Goal: Task Accomplishment & Management: Complete application form

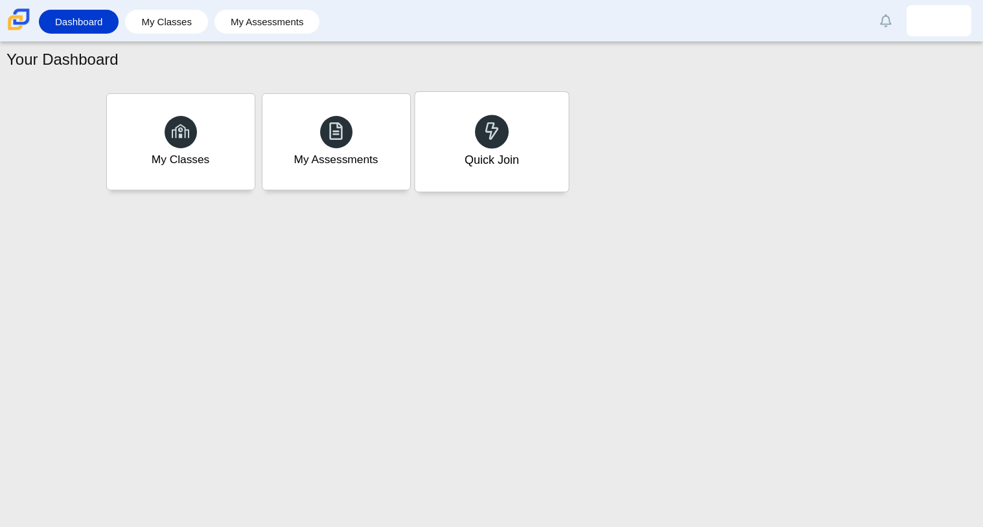
click at [518, 143] on div "Quick Join" at bounding box center [492, 142] width 154 height 100
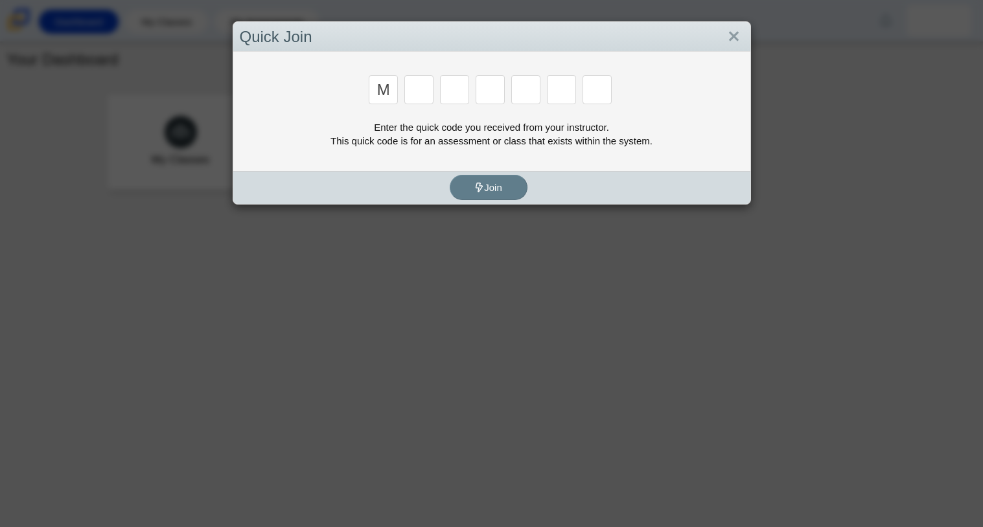
type input "m"
type input "7"
type input "e"
type input "3"
type input "e"
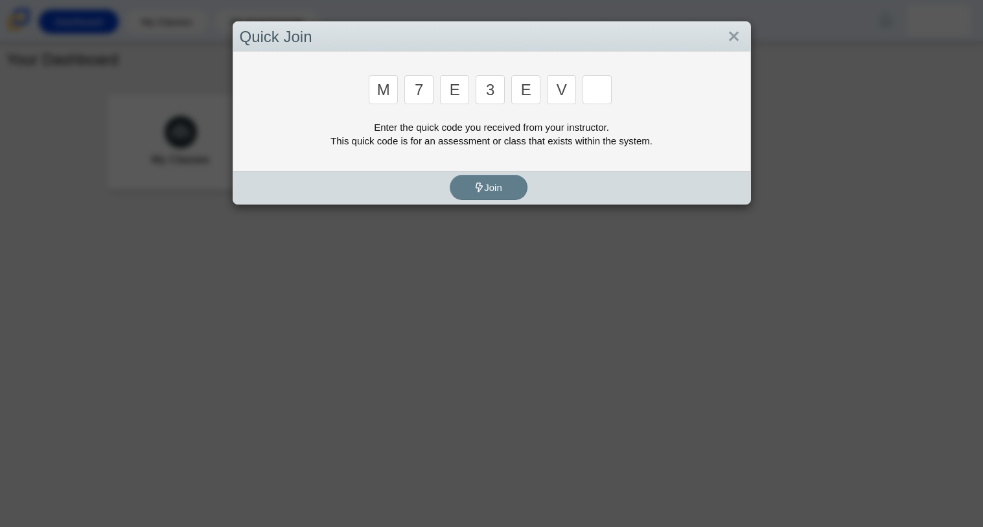
type input "v"
type input "w"
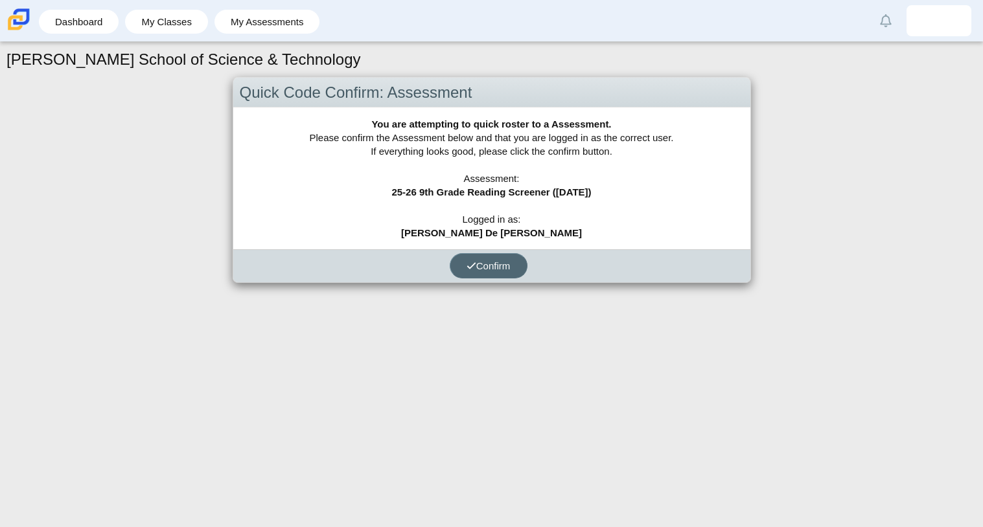
click at [476, 262] on span "Confirm" at bounding box center [488, 265] width 44 height 11
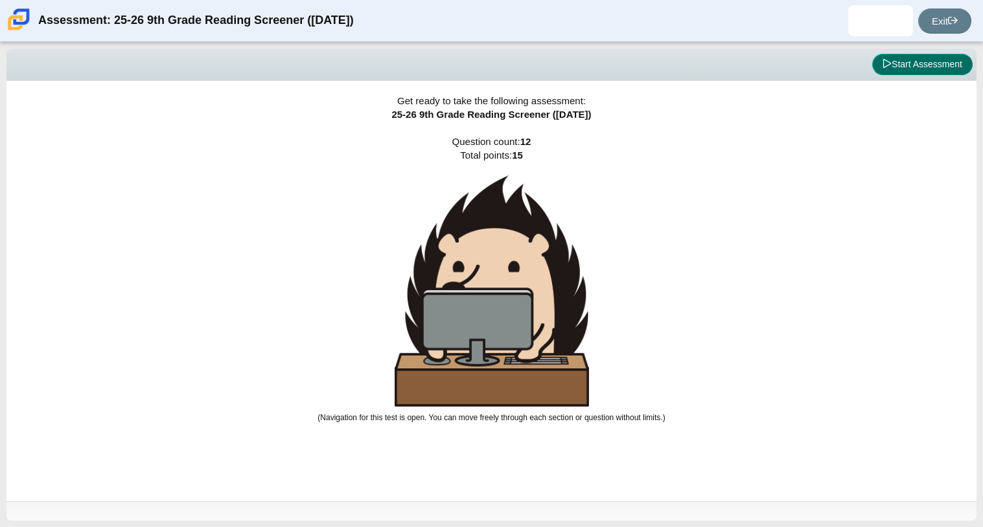
click at [958, 71] on button "Start Assessment" at bounding box center [922, 65] width 100 height 22
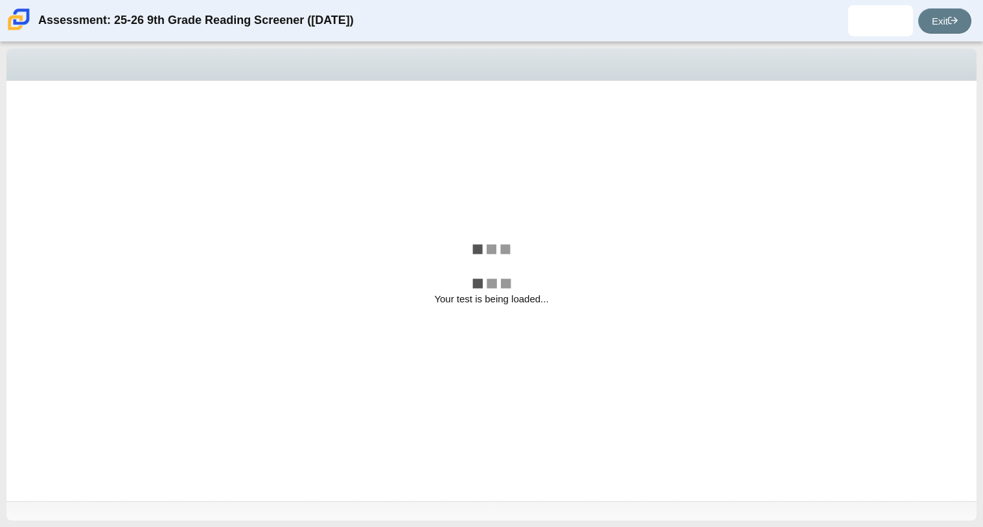
select select "ccc5b315-3c7c-471c-bf90-f22c8299c798"
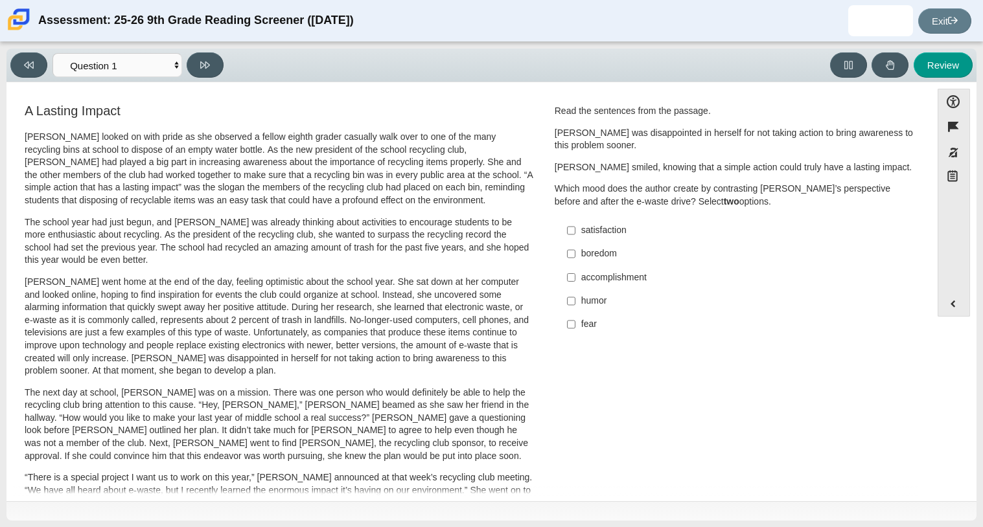
click at [582, 235] on div "satisfaction" at bounding box center [744, 230] width 327 height 13
click at [575, 235] on input "satisfaction satisfaction" at bounding box center [571, 230] width 8 height 23
checkbox input "true"
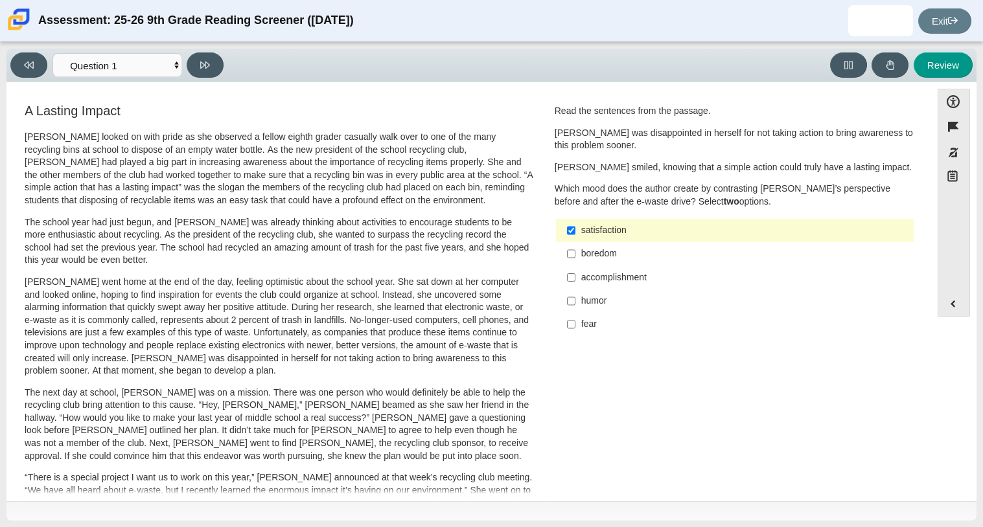
click at [573, 328] on label "fear fear" at bounding box center [736, 324] width 356 height 23
click at [573, 328] on input "fear fear" at bounding box center [571, 324] width 8 height 23
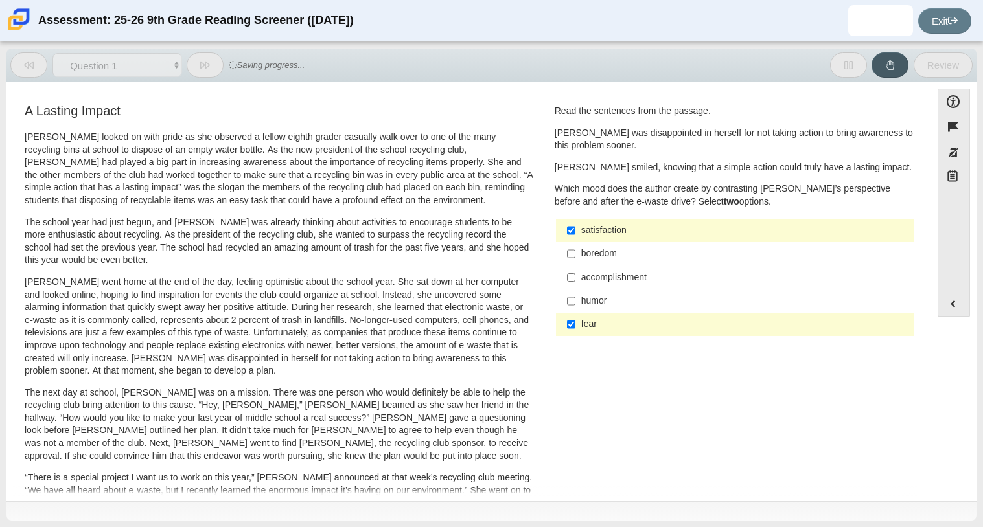
click at [573, 328] on label "fear fear" at bounding box center [736, 324] width 356 height 23
click at [573, 328] on input "fear fear" at bounding box center [571, 324] width 8 height 23
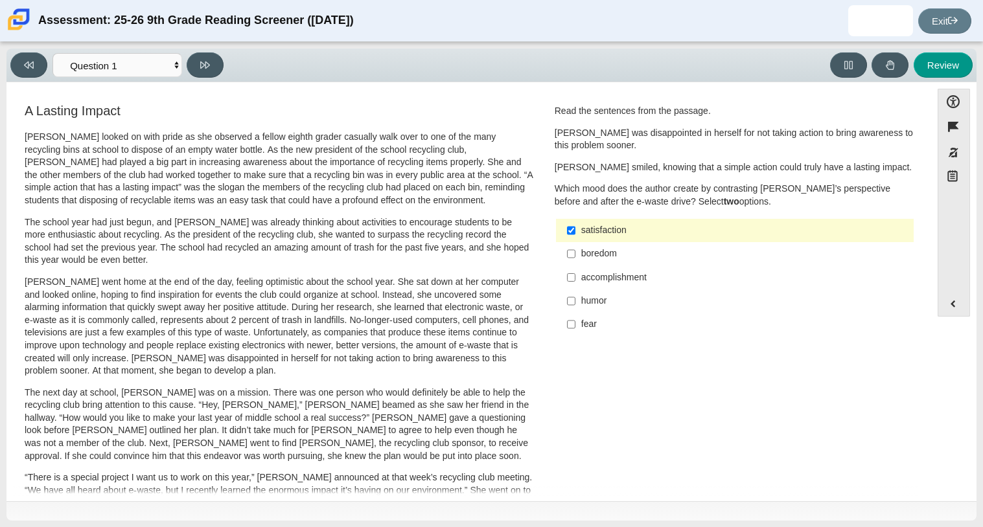
click at [596, 323] on div "fear" at bounding box center [744, 324] width 327 height 13
click at [575, 323] on input "fear fear" at bounding box center [571, 324] width 8 height 23
checkbox input "true"
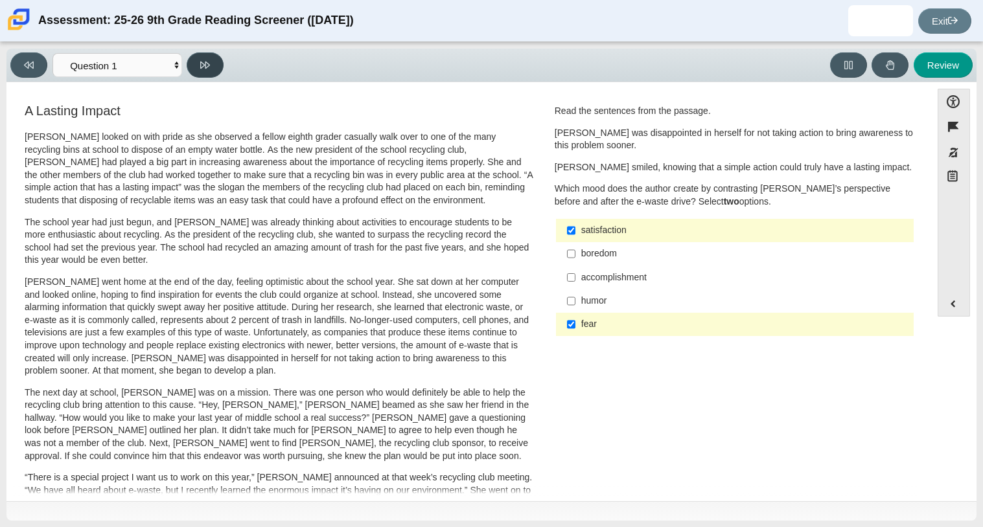
click at [207, 73] on button at bounding box center [205, 64] width 37 height 25
select select "0ff64528-ffd7-428d-b192-babfaadd44e8"
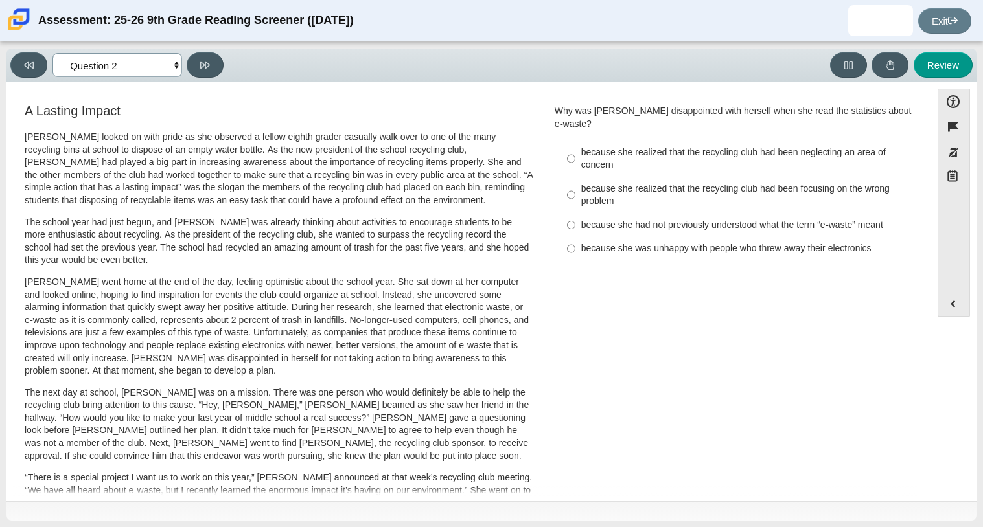
click at [156, 69] on select "Questions Question 1 Question 2 Question 3 Question 4 Question 5 Question 6 Que…" at bounding box center [117, 65] width 130 height 24
click at [678, 146] on div "because she realized that the recycling club had been neglecting an area of con…" at bounding box center [744, 158] width 327 height 25
click at [575, 141] on input "because she realized that the recycling club had been neglecting an area of con…" at bounding box center [571, 159] width 8 height 36
radio input "true"
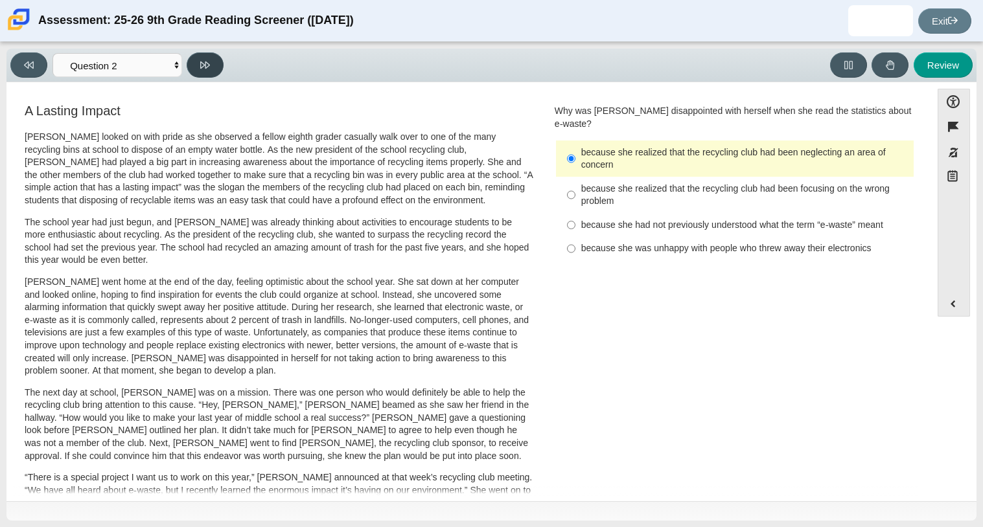
click at [211, 59] on button at bounding box center [205, 64] width 37 height 25
select select "7ce3d843-6974-4858-901c-1ff39630e843"
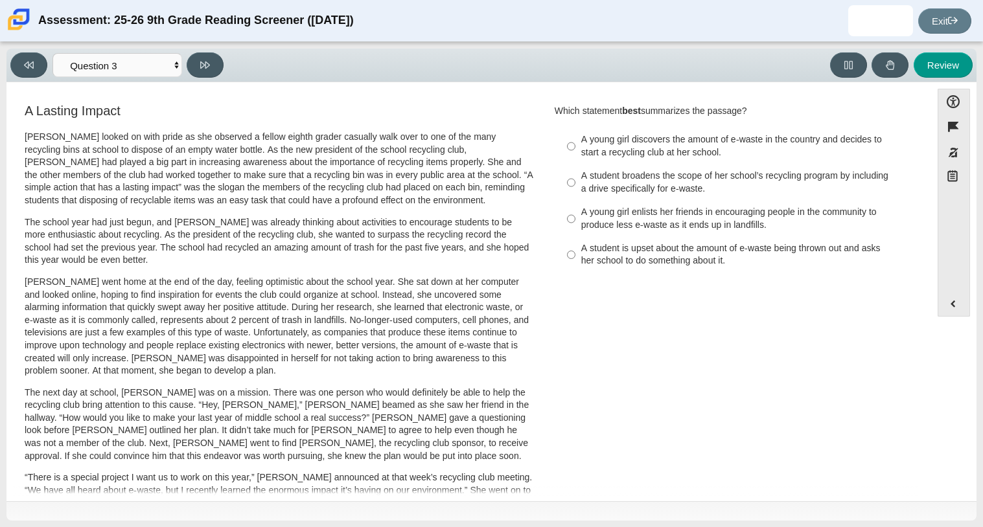
click at [656, 253] on div "A student is upset about the amount of e-waste being thrown out and asks her sc…" at bounding box center [744, 254] width 327 height 25
click at [575, 253] on input "A student is upset about the amount of e-waste being thrown out and asks her sc…" at bounding box center [571, 255] width 8 height 36
radio input "true"
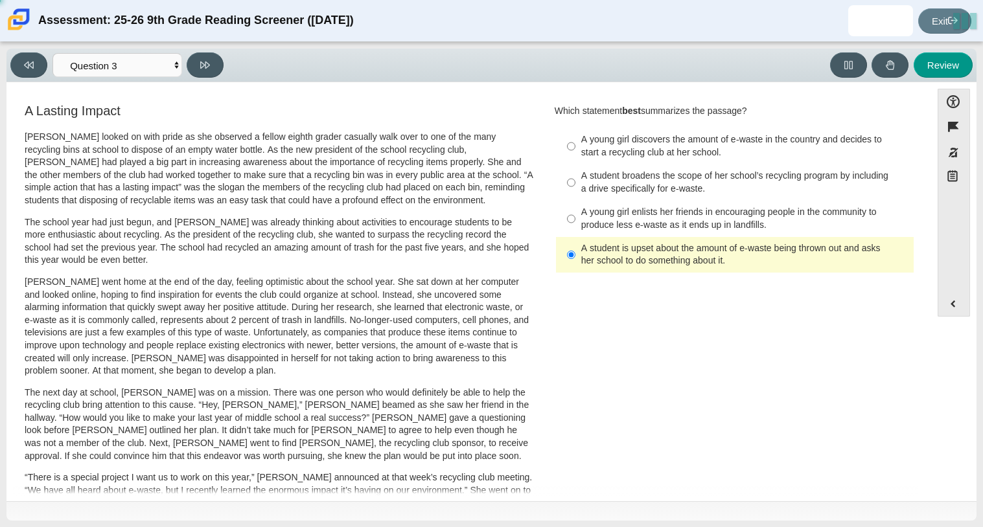
click at [668, 237] on label "A student is upset about the amount of e-waste being thrown out and asks her sc…" at bounding box center [736, 255] width 356 height 36
click at [575, 237] on input "A student is upset about the amount of e-waste being thrown out and asks her sc…" at bounding box center [571, 255] width 8 height 36
click at [670, 210] on div "A young girl enlists her friends in encouraging people in the community to prod…" at bounding box center [744, 218] width 327 height 25
click at [575, 210] on input "A young girl enlists her friends in encouraging people in the community to prod…" at bounding box center [571, 219] width 8 height 36
radio input "true"
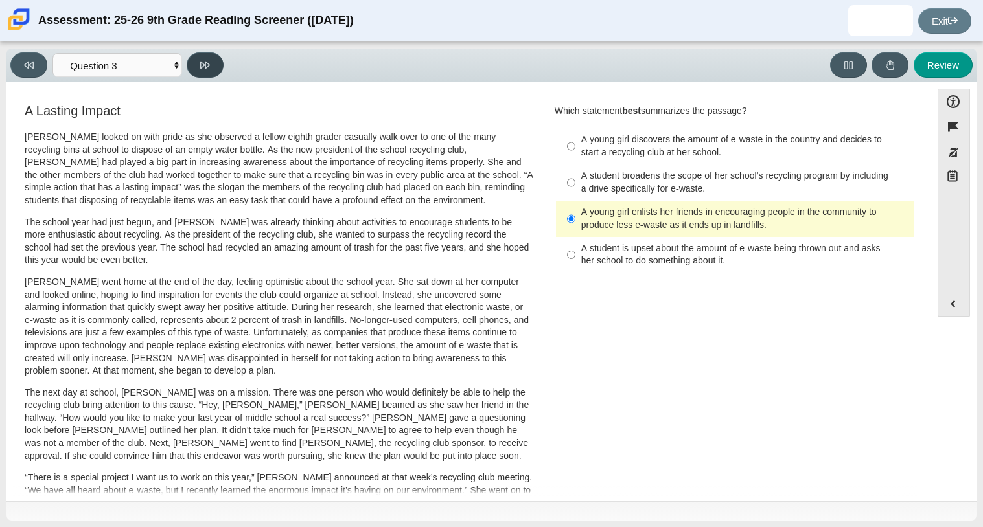
click at [209, 64] on icon at bounding box center [205, 65] width 10 height 7
select select "ca9ea0f1-49c5-4bd1-83b0-472c18652b42"
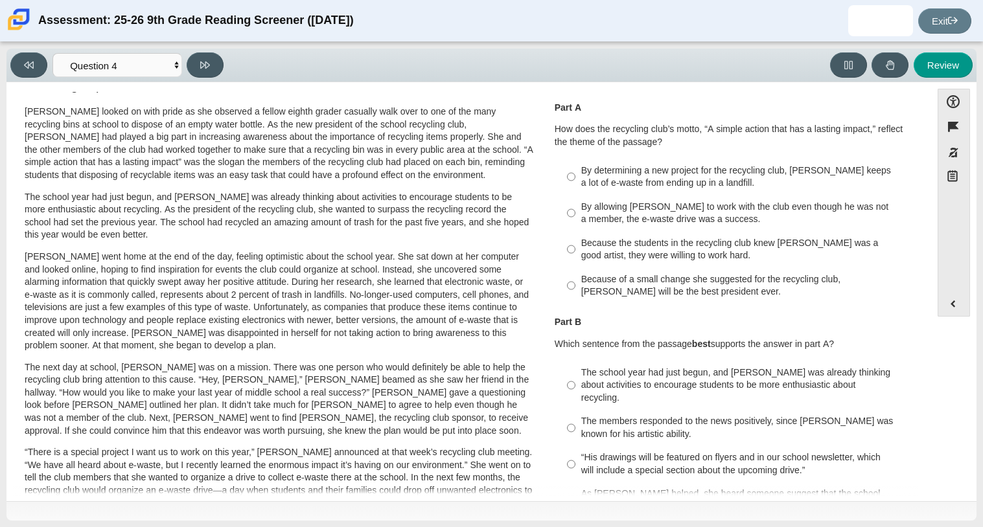
scroll to position [23, 0]
click at [764, 253] on div "Because the students in the recycling club knew Juan Carlos was a good artist, …" at bounding box center [744, 251] width 327 height 25
click at [575, 253] on input "Because the students in the recycling club knew Juan Carlos was a good artist, …" at bounding box center [571, 251] width 8 height 36
radio input "true"
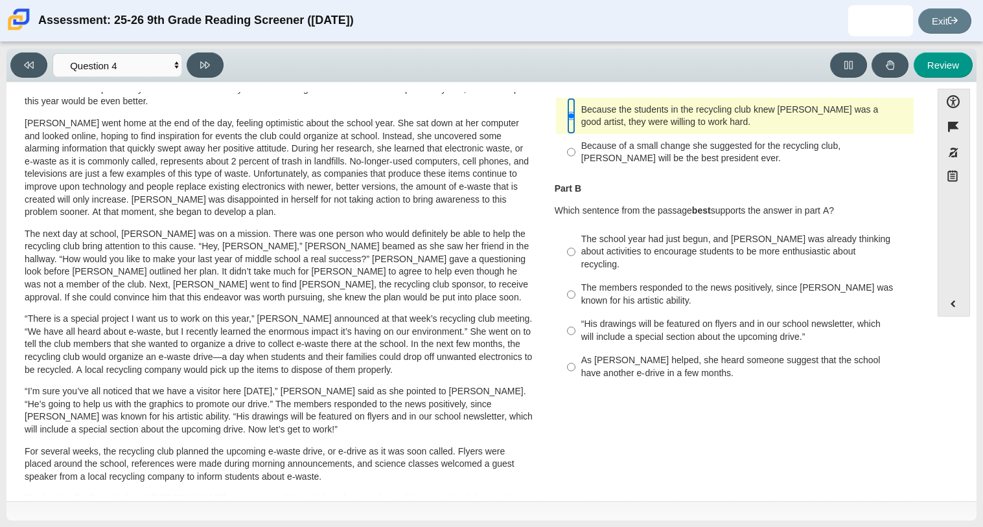
scroll to position [0, 0]
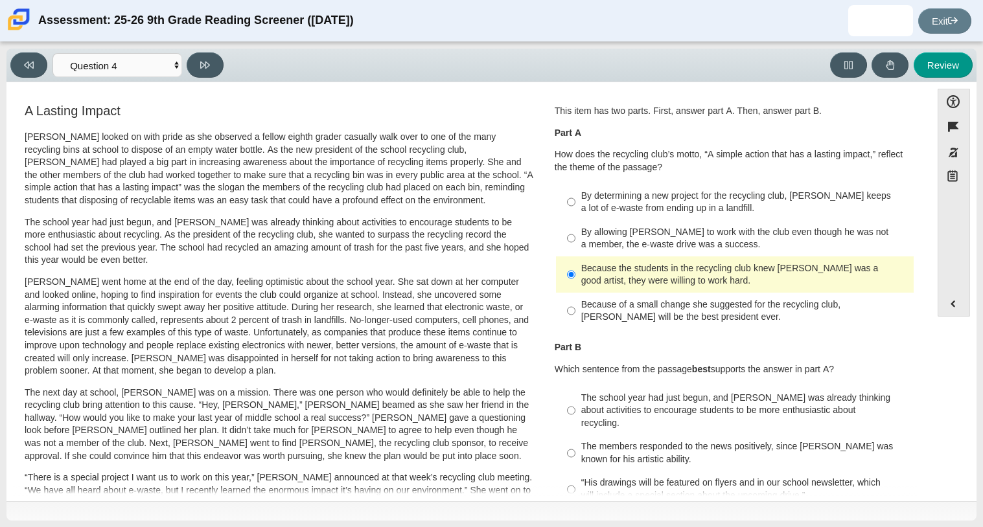
click at [724, 303] on div "Because of a small change she suggested for the recycling club, Scarlett will b…" at bounding box center [744, 311] width 327 height 25
click at [575, 303] on input "Because of a small change she suggested for the recycling club, Scarlett will b…" at bounding box center [571, 311] width 8 height 36
radio input "true"
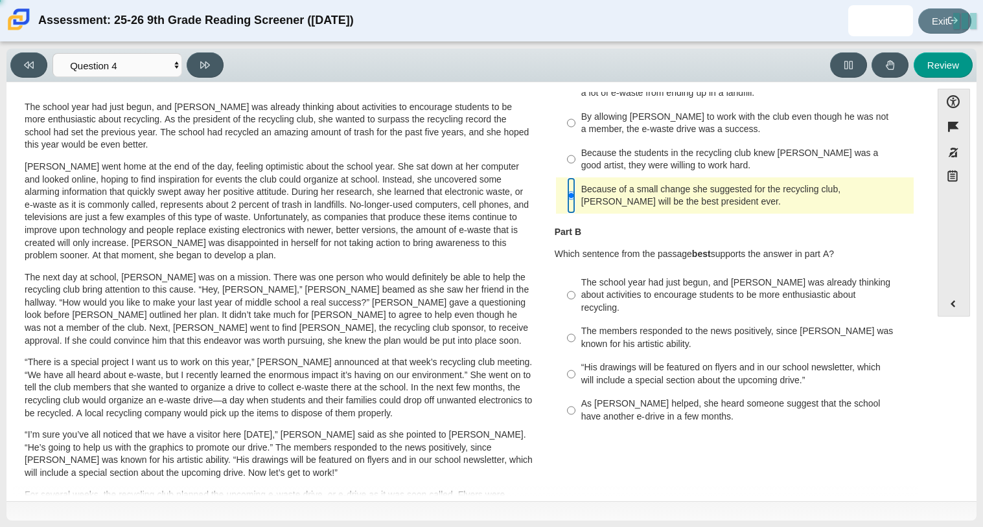
scroll to position [124, 0]
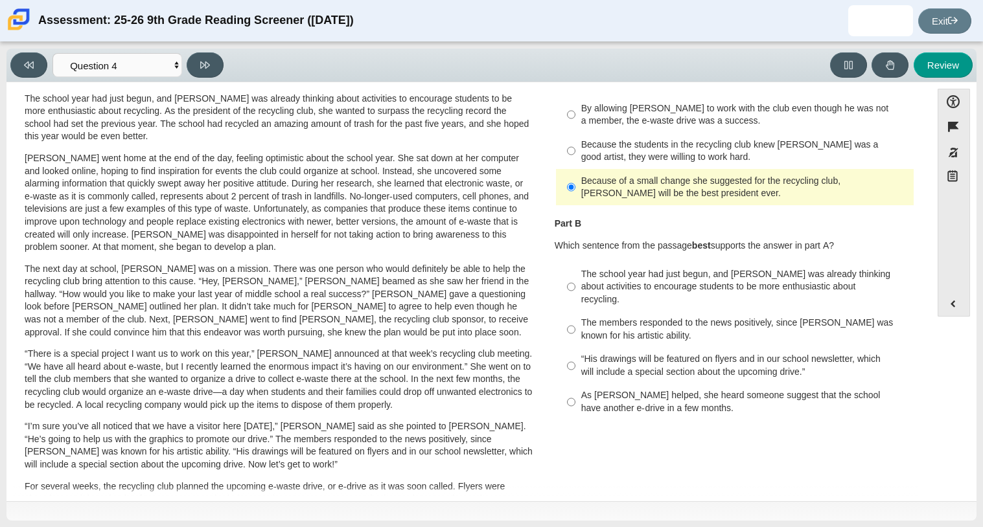
click at [734, 353] on div "“His drawings will be featured on flyers and in our school newsletter, which wi…" at bounding box center [744, 365] width 327 height 25
click at [575, 349] on input "“His drawings will be featured on flyers and in our school newsletter, which wi…" at bounding box center [571, 366] width 8 height 36
radio input "true"
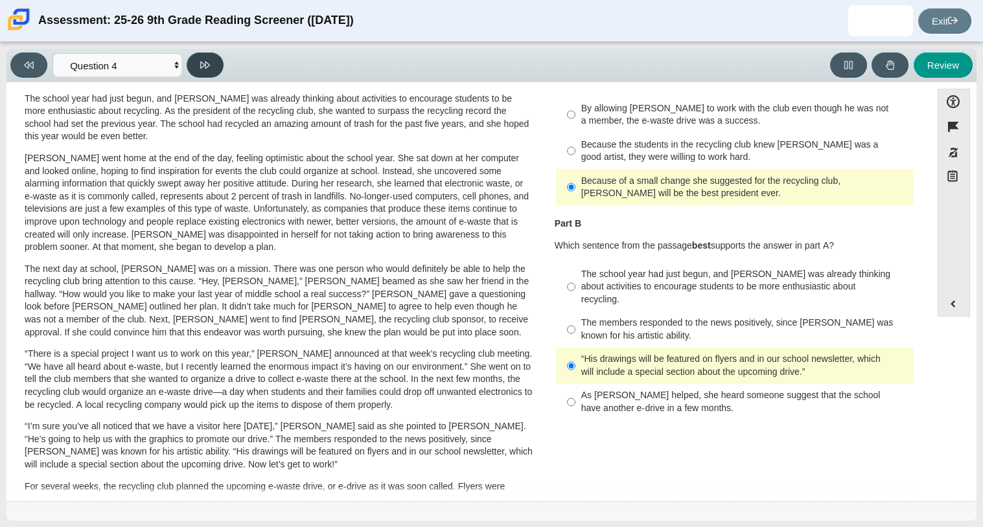
click at [201, 73] on button at bounding box center [205, 64] width 37 height 25
select select "e41f1a79-e29f-4095-8030-a53364015bed"
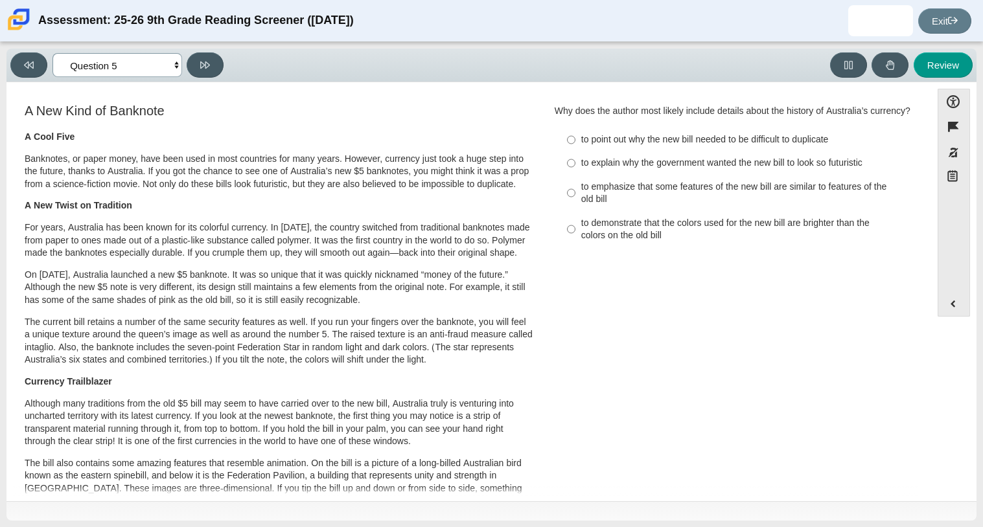
click at [178, 66] on select "Questions Question 1 Question 2 Question 3 Question 4 Question 5 Question 6 Que…" at bounding box center [117, 65] width 130 height 24
click at [335, 104] on h3 "A New Kind of Banknote" at bounding box center [279, 111] width 509 height 14
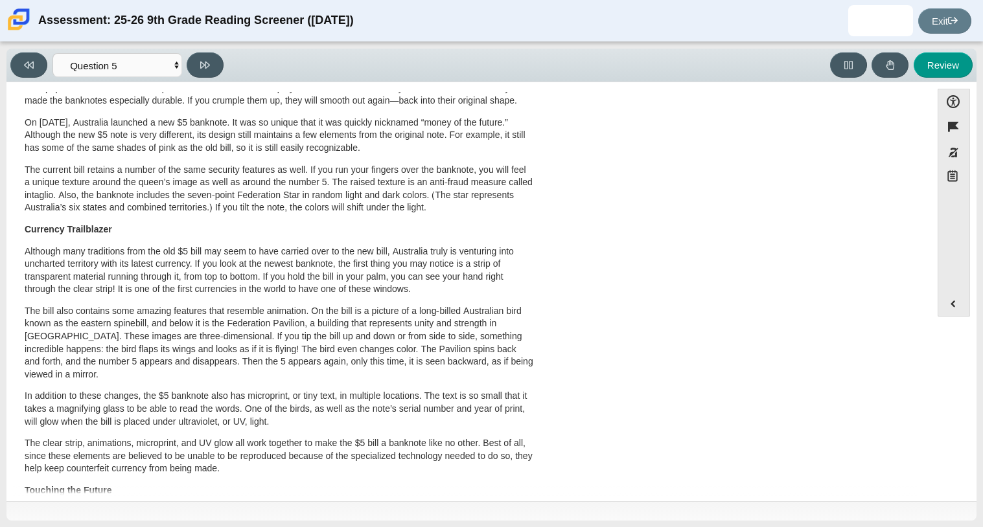
scroll to position [0, 0]
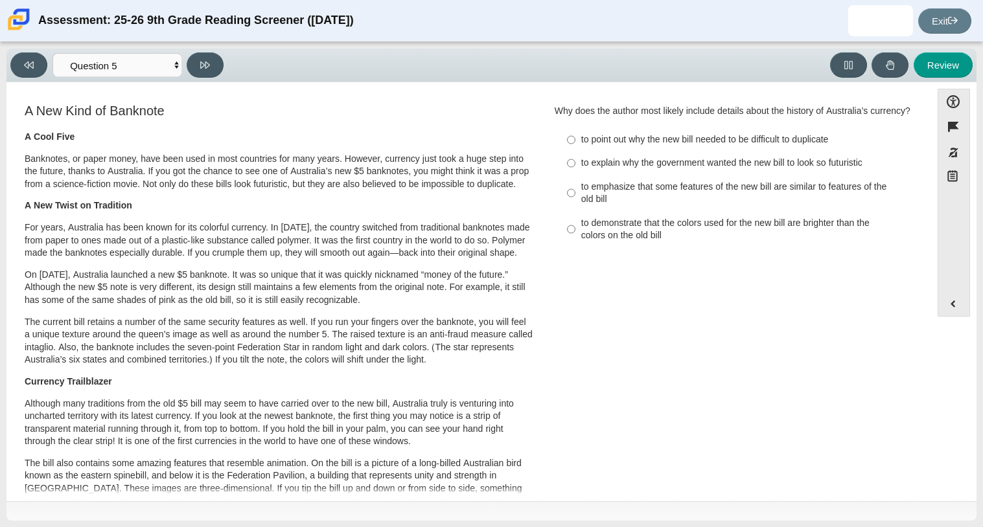
click at [572, 205] on label "to emphasize that some features of the new bill are similar to features of the …" at bounding box center [736, 193] width 356 height 36
click at [572, 205] on input "to emphasize that some features of the new bill are similar to features of the …" at bounding box center [571, 193] width 8 height 36
radio input "true"
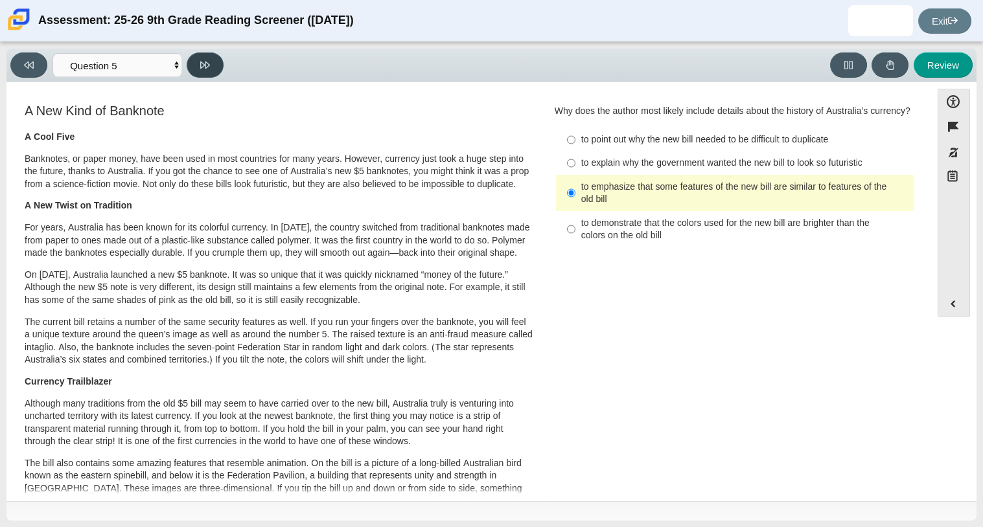
click at [207, 67] on icon at bounding box center [205, 65] width 10 height 10
select select "69146e31-7b3d-4a3e-9ce6-f30c24342ae0"
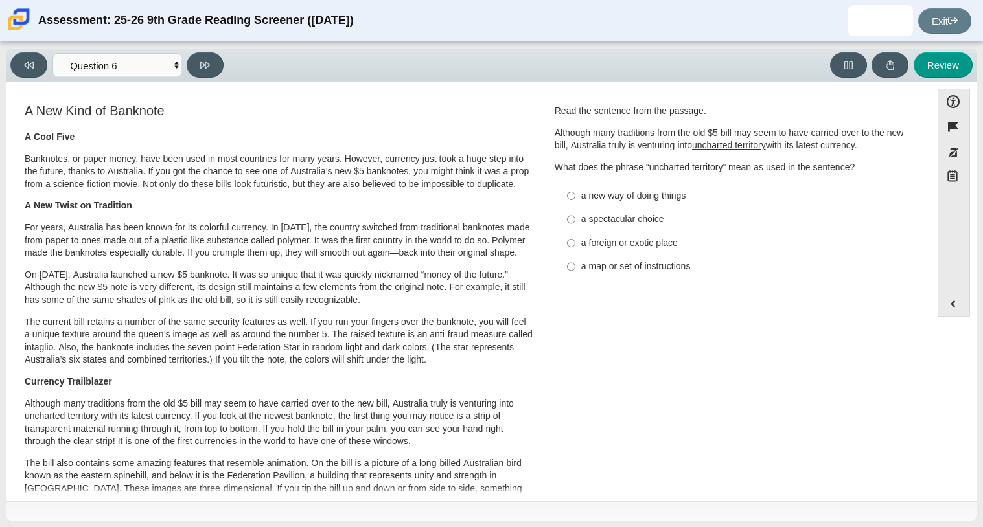
click at [611, 198] on div "a new way of doing things" at bounding box center [744, 196] width 327 height 13
click at [575, 198] on input "a new way of doing things a new way of doing things" at bounding box center [571, 195] width 8 height 23
radio input "true"
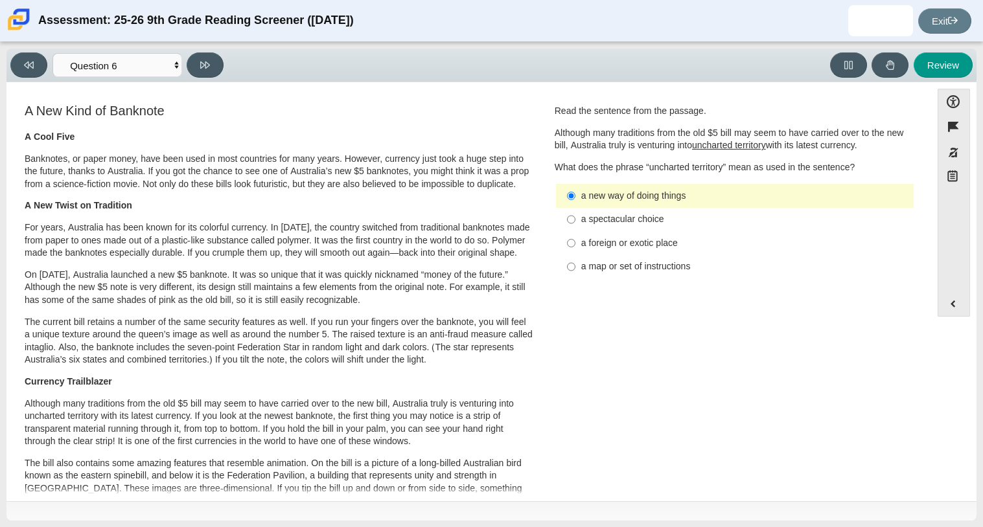
click at [613, 258] on label "a map or set of instructions a map or set of instructions" at bounding box center [736, 266] width 356 height 23
click at [575, 258] on input "a map or set of instructions a map or set of instructions" at bounding box center [571, 266] width 8 height 23
radio input "true"
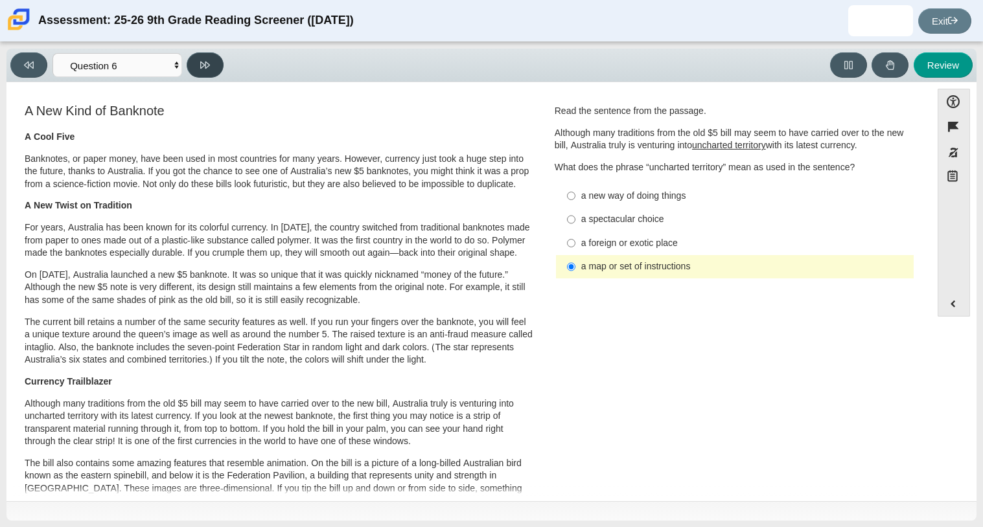
click at [209, 70] on button at bounding box center [205, 64] width 37 height 25
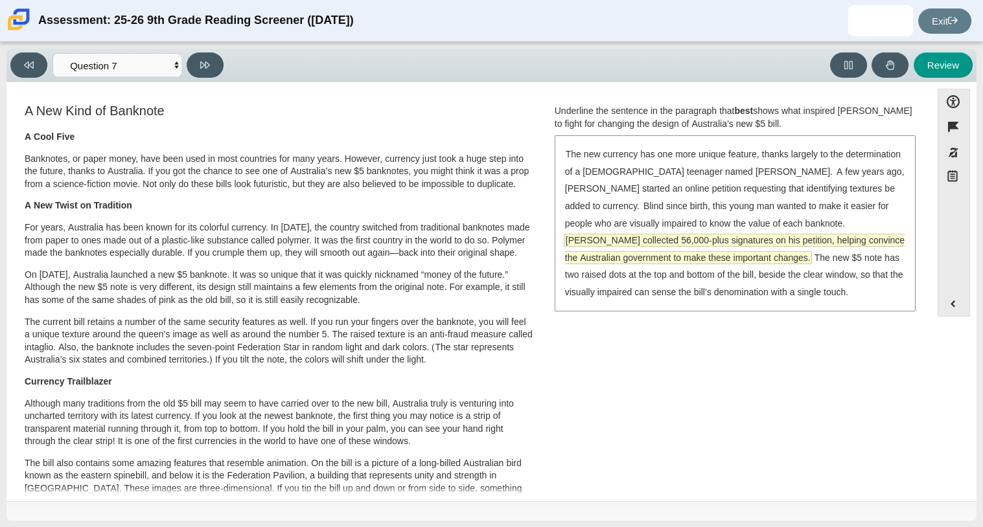
click at [835, 235] on span "McLeod collected 56,000-plus signatures on his petition, helping convince the A…" at bounding box center [734, 249] width 339 height 29
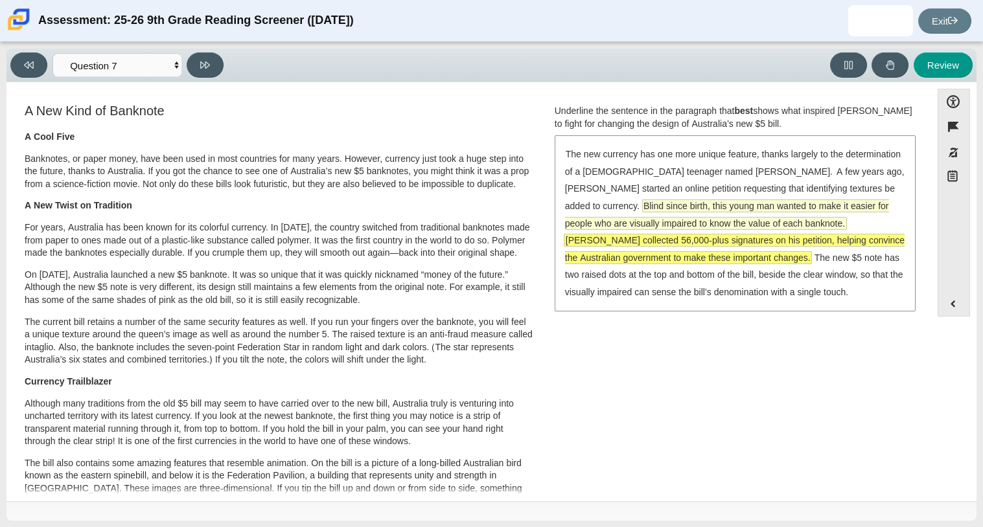
click at [790, 202] on span "Blind since birth, this young man wanted to make it easier for people who are v…" at bounding box center [727, 214] width 324 height 29
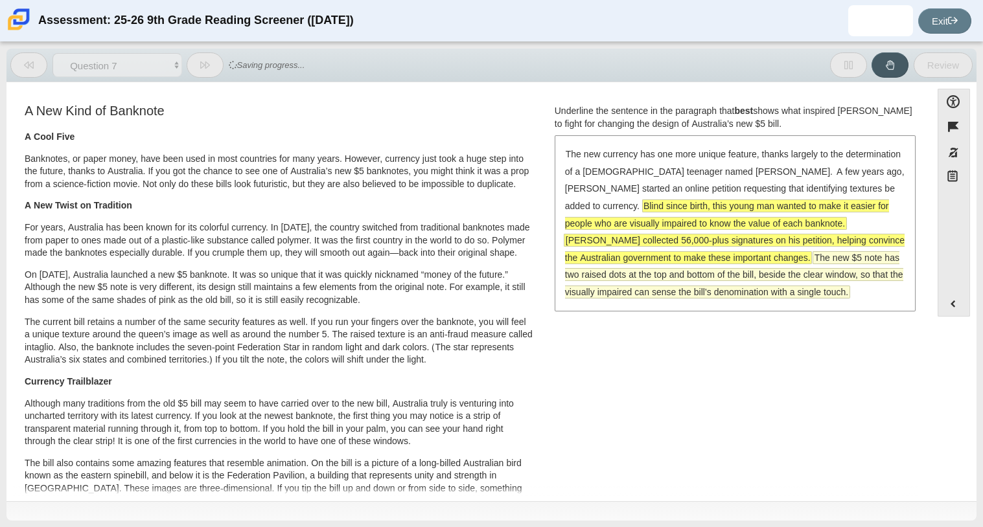
click at [771, 260] on span "The new $5 note has two raised dots at the top and bottom of the bill, beside t…" at bounding box center [734, 275] width 338 height 46
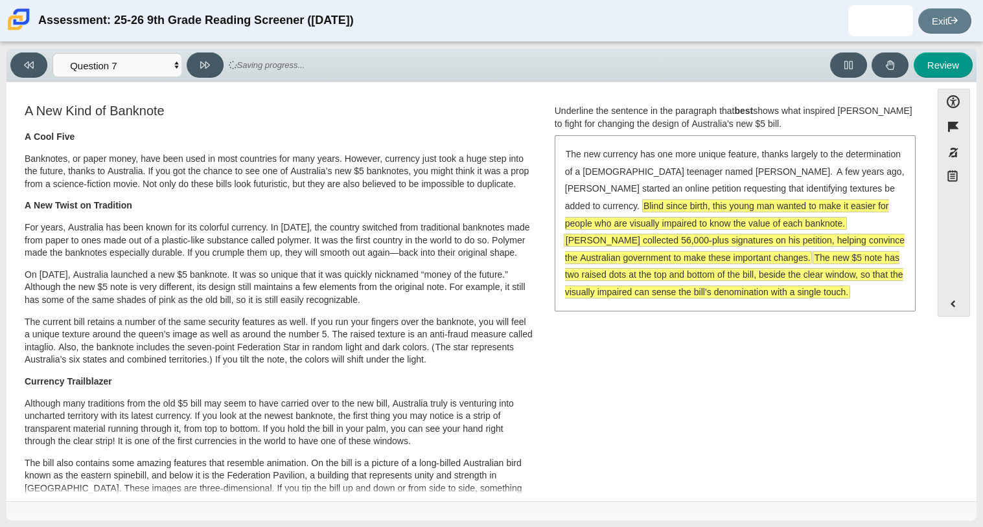
click at [771, 260] on span "The new $5 note has two raised dots at the top and bottom of the bill, beside t…" at bounding box center [734, 275] width 338 height 46
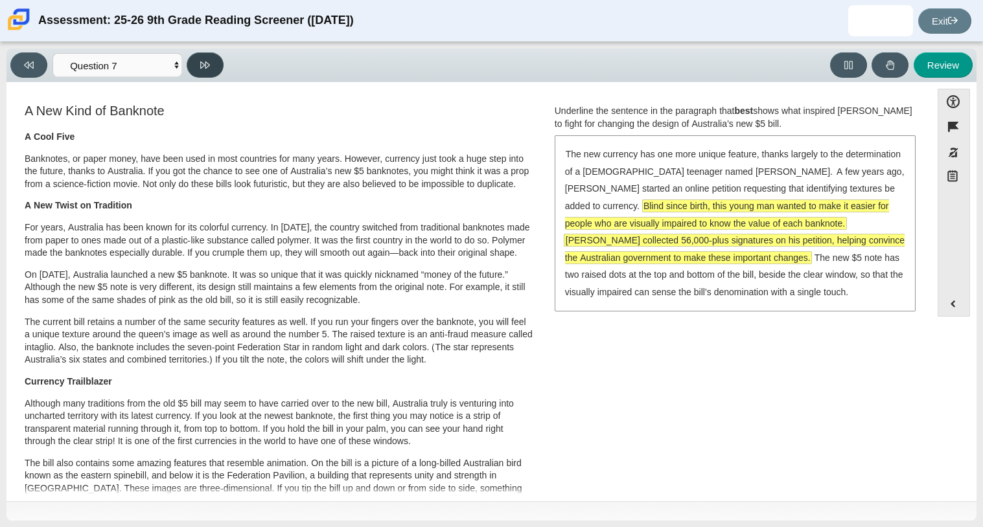
click at [211, 60] on button at bounding box center [205, 64] width 37 height 25
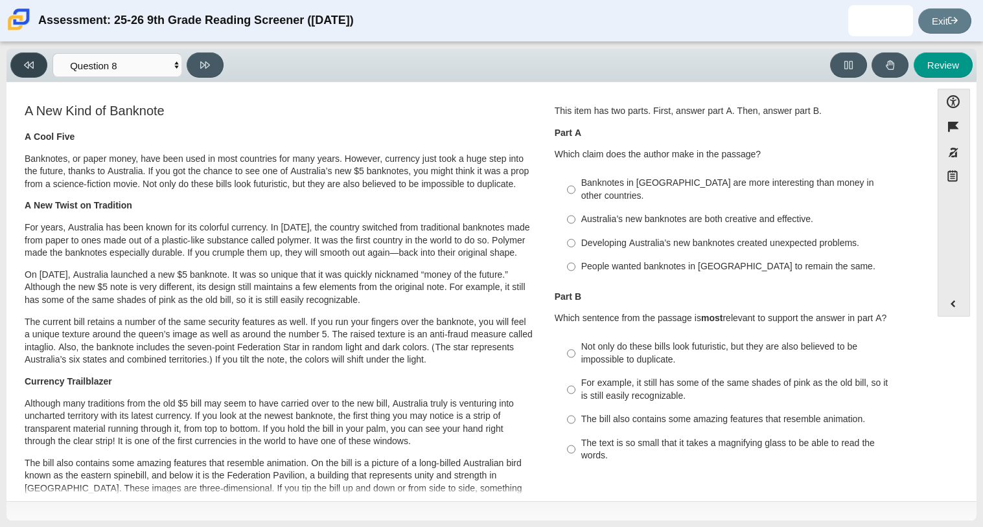
click at [38, 58] on button at bounding box center [28, 64] width 37 height 25
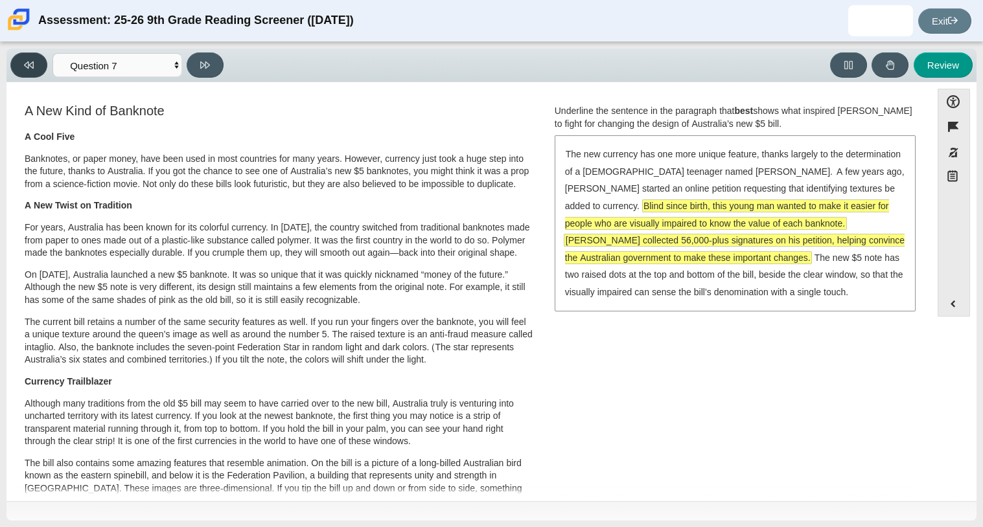
click at [38, 58] on button at bounding box center [28, 64] width 37 height 25
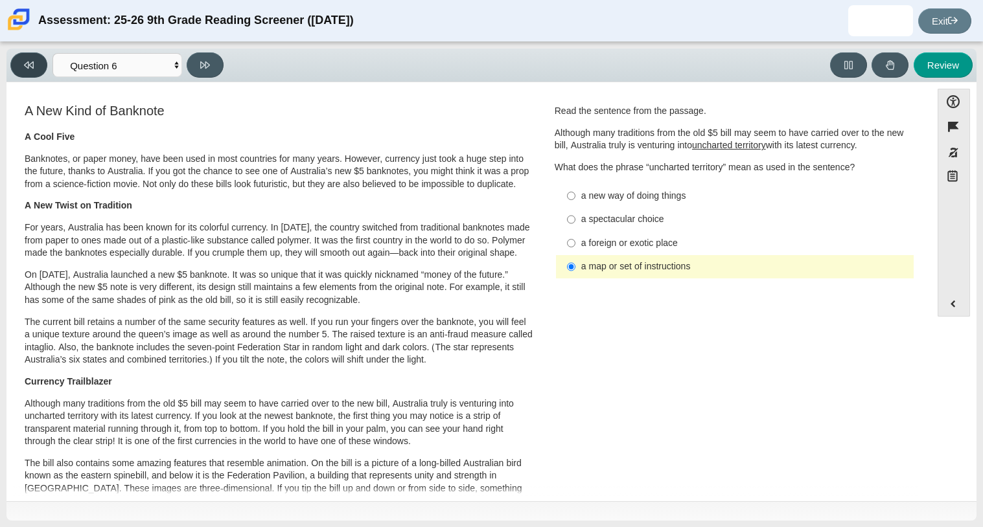
click at [38, 58] on button at bounding box center [28, 64] width 37 height 25
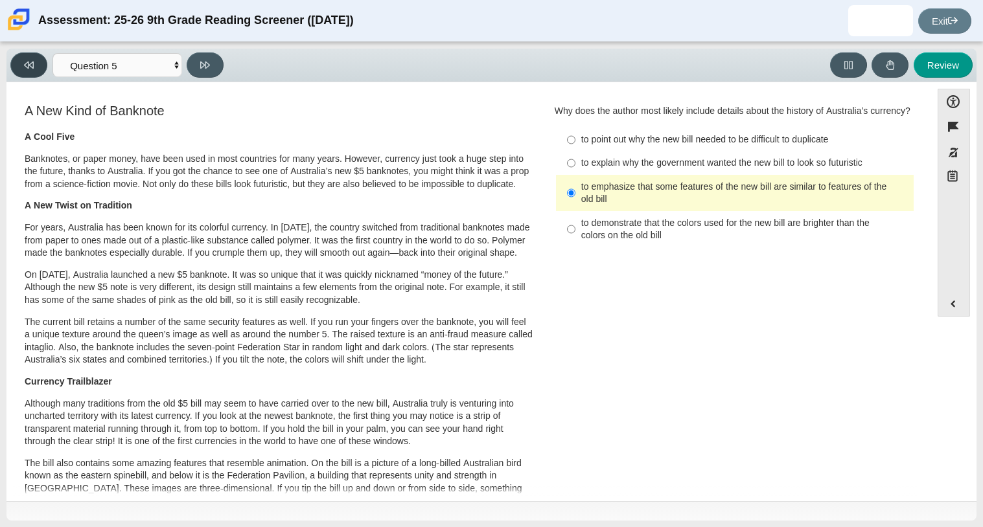
click at [38, 58] on button at bounding box center [28, 64] width 37 height 25
select select "ca9ea0f1-49c5-4bd1-83b0-472c18652b42"
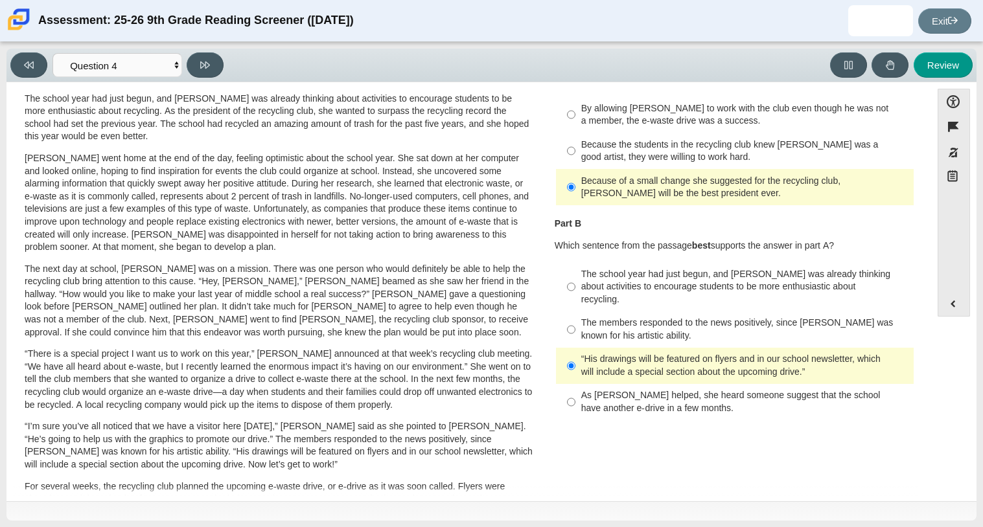
click at [636, 317] on div "The members responded to the news positively, since Juan Carlos was known for h…" at bounding box center [744, 329] width 327 height 25
click at [575, 317] on input "The members responded to the news positively, since Juan Carlos was known for h…" at bounding box center [571, 330] width 8 height 36
radio input "true"
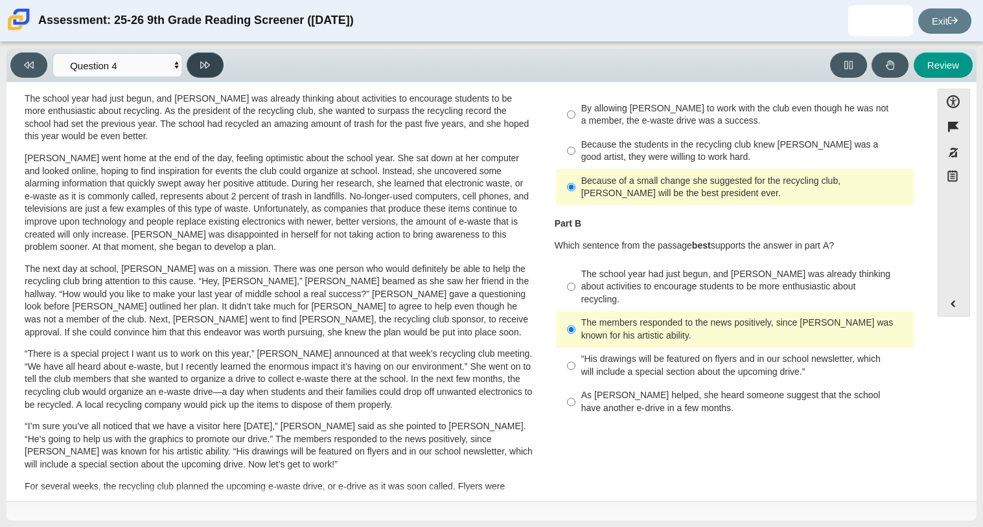
click at [211, 65] on button at bounding box center [205, 64] width 37 height 25
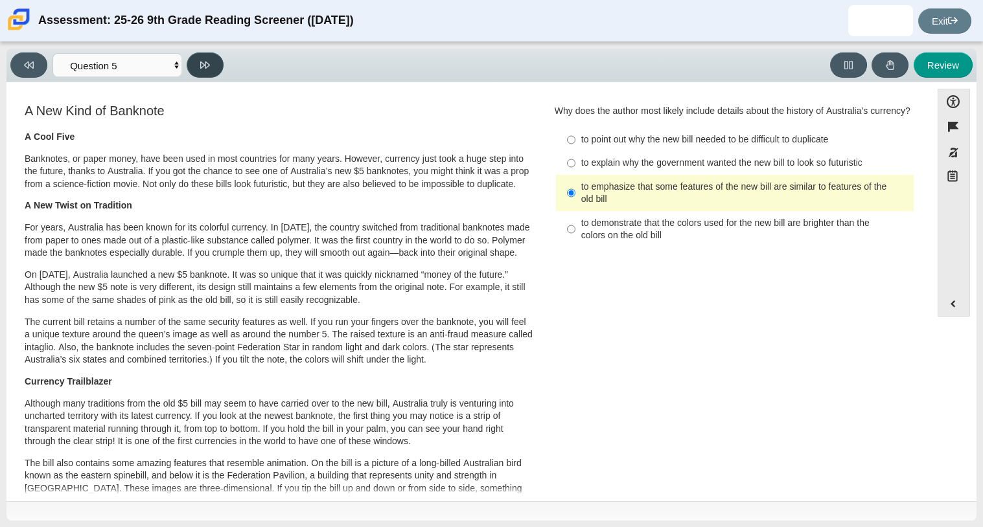
click at [211, 65] on button at bounding box center [205, 64] width 37 height 25
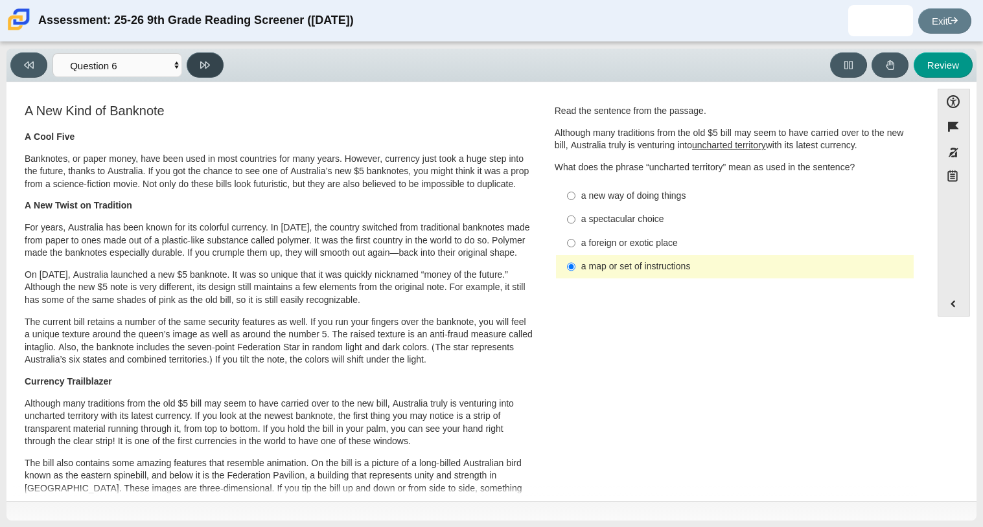
click at [211, 65] on button at bounding box center [205, 64] width 37 height 25
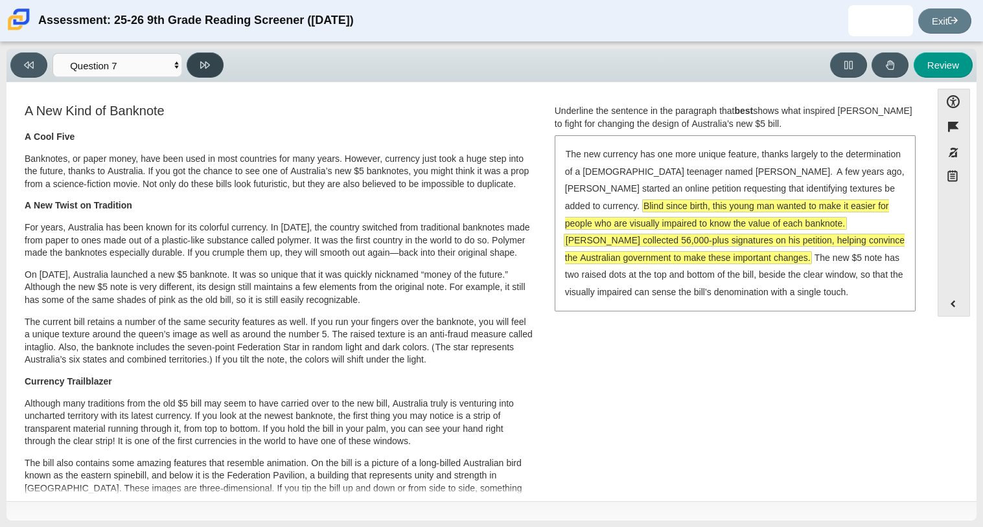
click at [211, 65] on button at bounding box center [205, 64] width 37 height 25
select select "ea8338c2-a6a3-418e-a305-2b963b54a290"
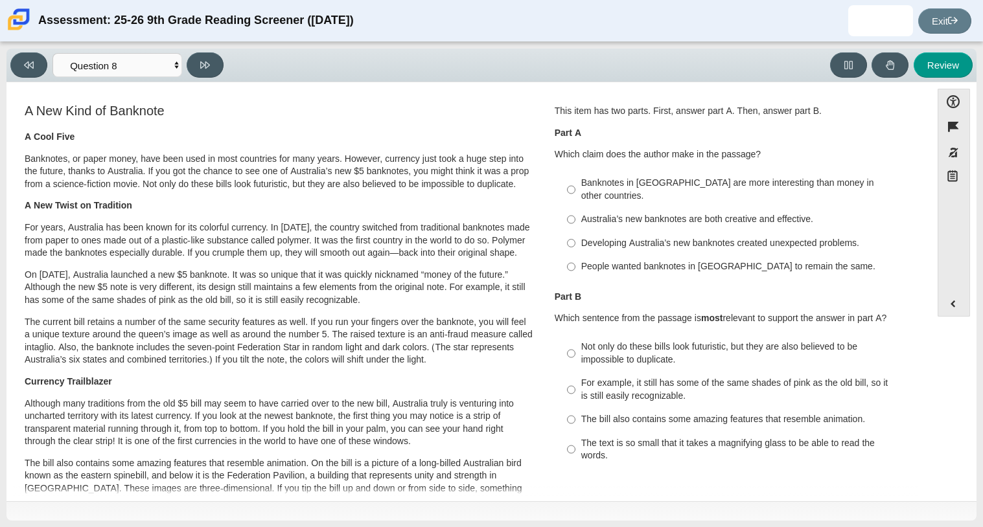
click at [619, 189] on div "Banknotes in Australia are more interesting than money in other countries." at bounding box center [744, 189] width 327 height 25
click at [575, 189] on input "Banknotes in Australia are more interesting than money in other countries. Bank…" at bounding box center [571, 190] width 8 height 36
radio input "true"
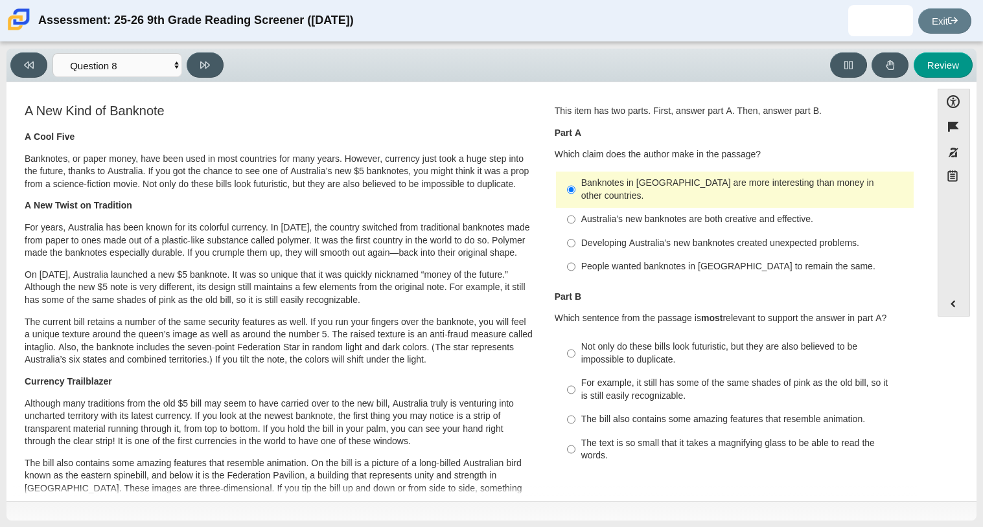
click at [619, 189] on div "Banknotes in Australia are more interesting than money in other countries." at bounding box center [744, 189] width 327 height 25
click at [575, 189] on input "Banknotes in Australia are more interesting than money in other countries. Bank…" at bounding box center [571, 190] width 8 height 36
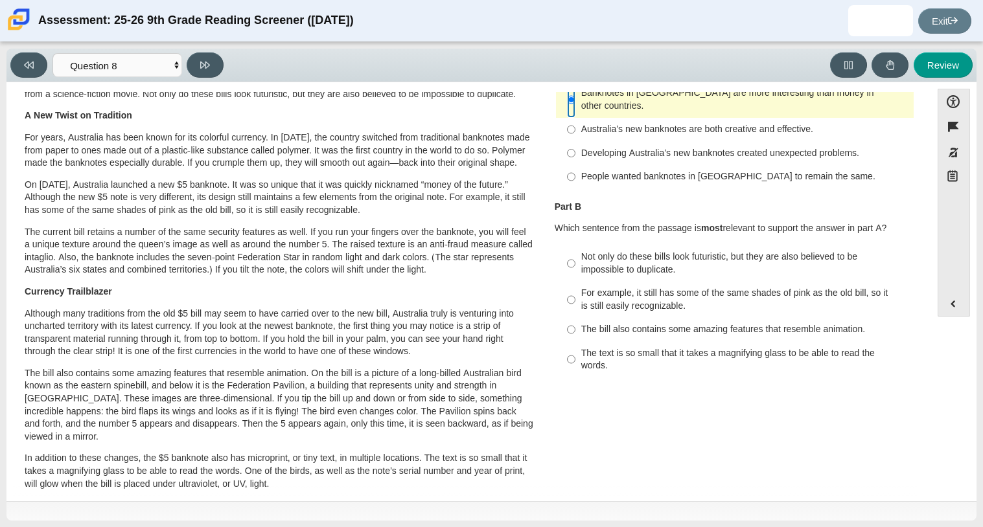
scroll to position [93, 0]
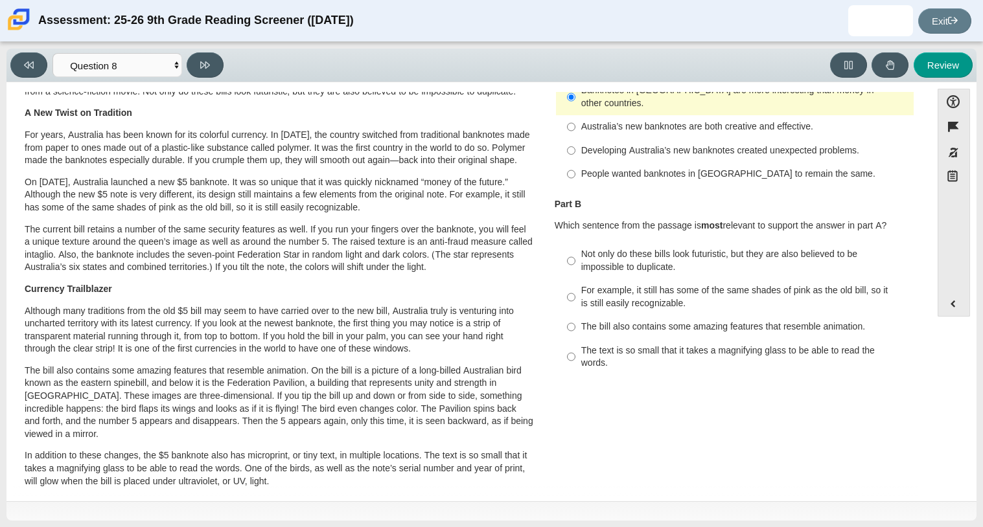
click at [650, 248] on div "Not only do these bills look futuristic, but they are also believed to be impos…" at bounding box center [744, 260] width 327 height 25
click at [575, 243] on input "Not only do these bills look futuristic, but they are also believed to be impos…" at bounding box center [571, 261] width 8 height 36
radio input "true"
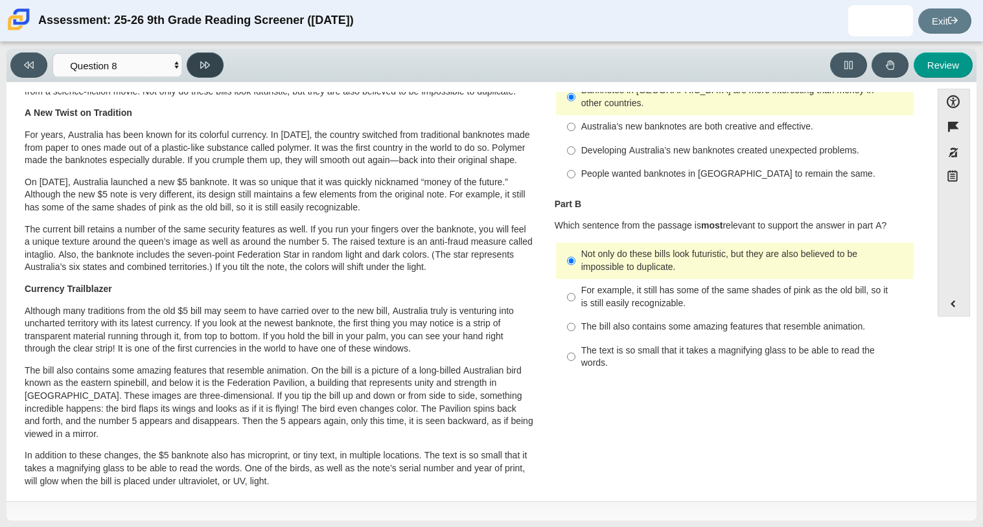
click at [216, 69] on button at bounding box center [205, 64] width 37 height 25
select select "89f058d6-b15c-4ef5-a4b3-fdaffb8868b6"
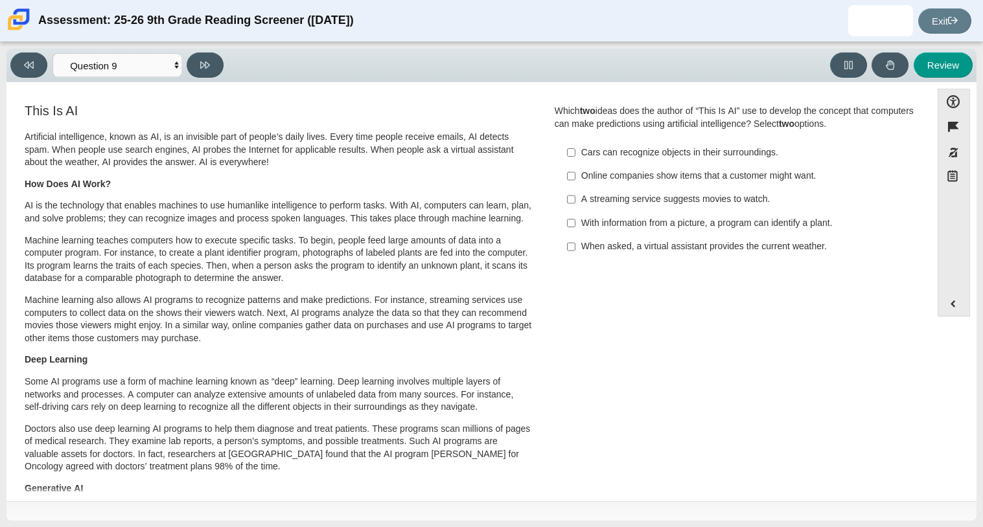
click at [647, 220] on div "With information from a picture, a program can identify a plant." at bounding box center [744, 223] width 327 height 13
click at [575, 220] on input "With information from a picture, a program can identify a plant. With informati…" at bounding box center [571, 222] width 8 height 23
checkbox input "true"
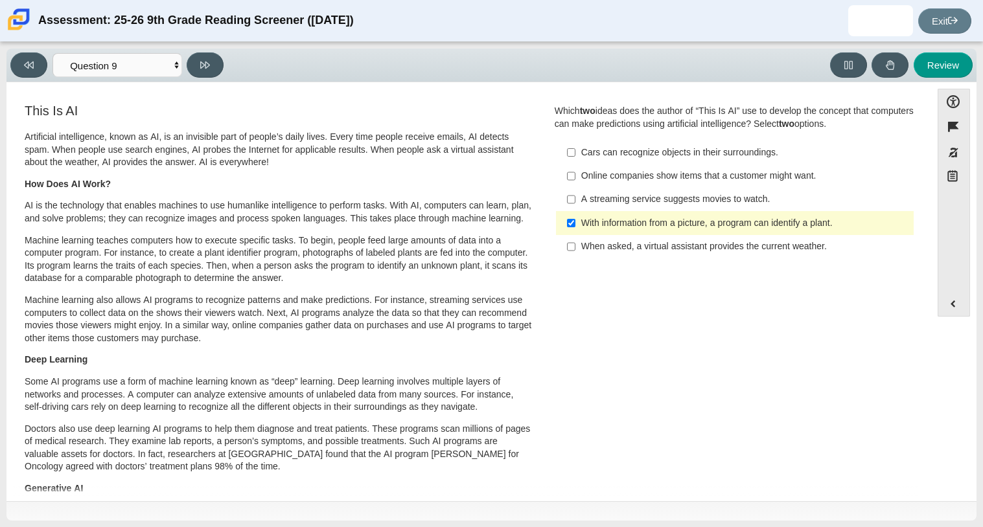
click at [641, 184] on label "Online companies show items that a customer might want. Online companies show i…" at bounding box center [736, 176] width 356 height 23
click at [575, 184] on input "Online companies show items that a customer might want. Online companies show i…" at bounding box center [571, 176] width 8 height 23
checkbox input "true"
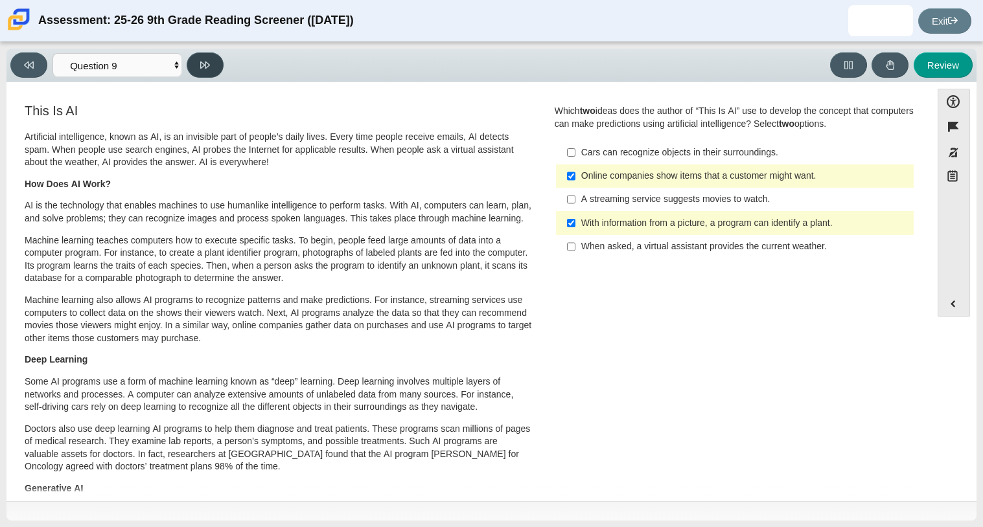
click at [214, 69] on button at bounding box center [205, 64] width 37 height 25
select select "cdf3c14e-a918-44d1-9b63-3db0fa81641e"
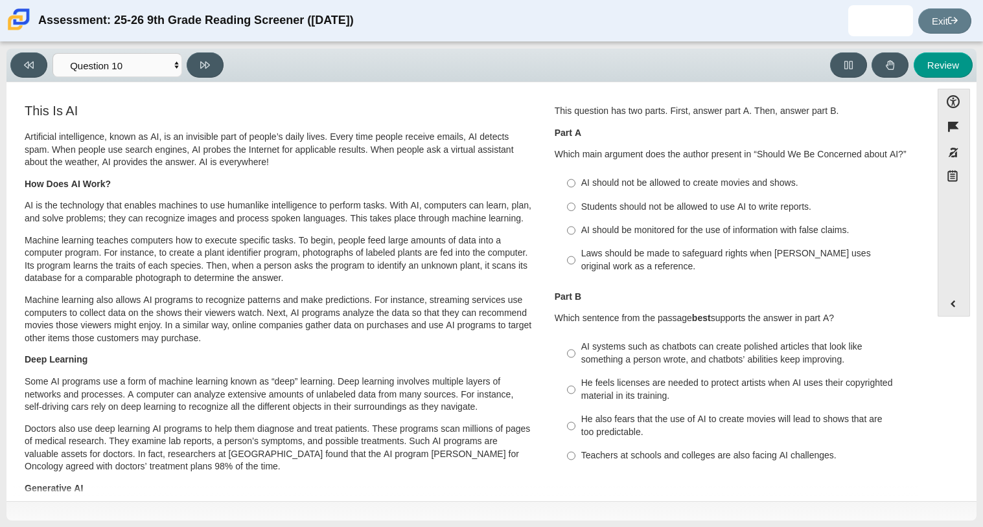
click at [709, 266] on div "Laws should be made to safeguard rights when AI uses original work as a referen…" at bounding box center [744, 259] width 327 height 25
click at [575, 266] on input "Laws should be made to safeguard rights when AI uses original work as a referen…" at bounding box center [571, 260] width 8 height 36
radio input "true"
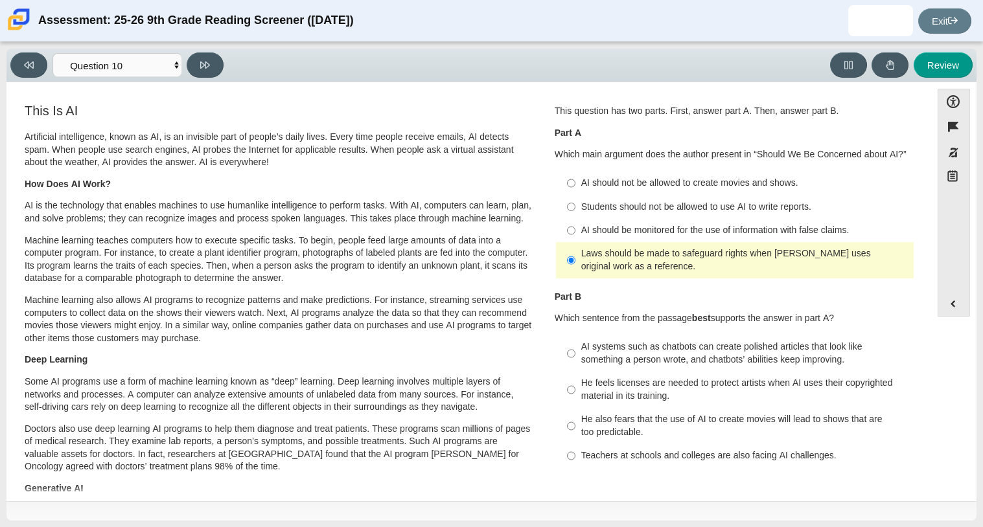
click at [733, 434] on div "He also fears that the use of AI to create movies will lead to shows that are t…" at bounding box center [744, 425] width 327 height 25
click at [575, 434] on input "He also fears that the use of AI to create movies will lead to shows that are t…" at bounding box center [571, 426] width 8 height 36
radio input "true"
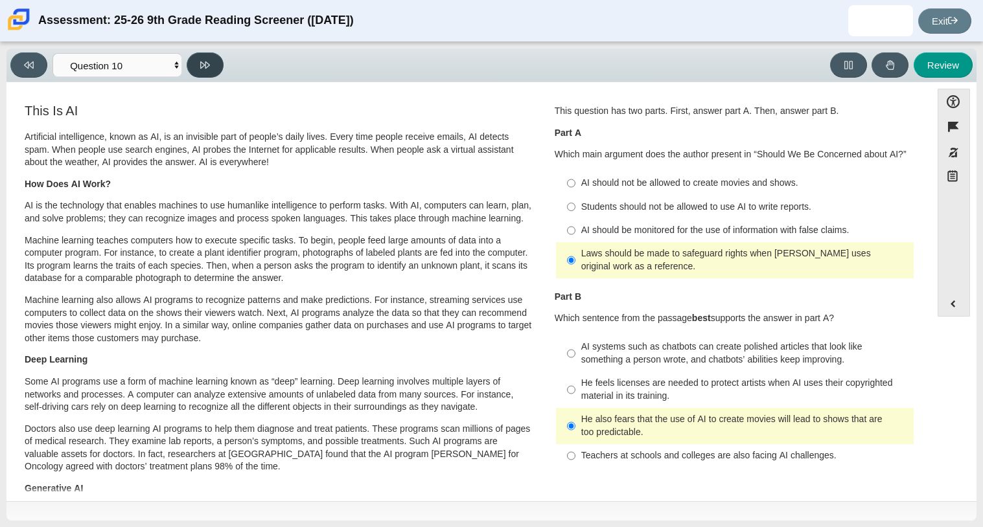
click at [210, 62] on button at bounding box center [205, 64] width 37 height 25
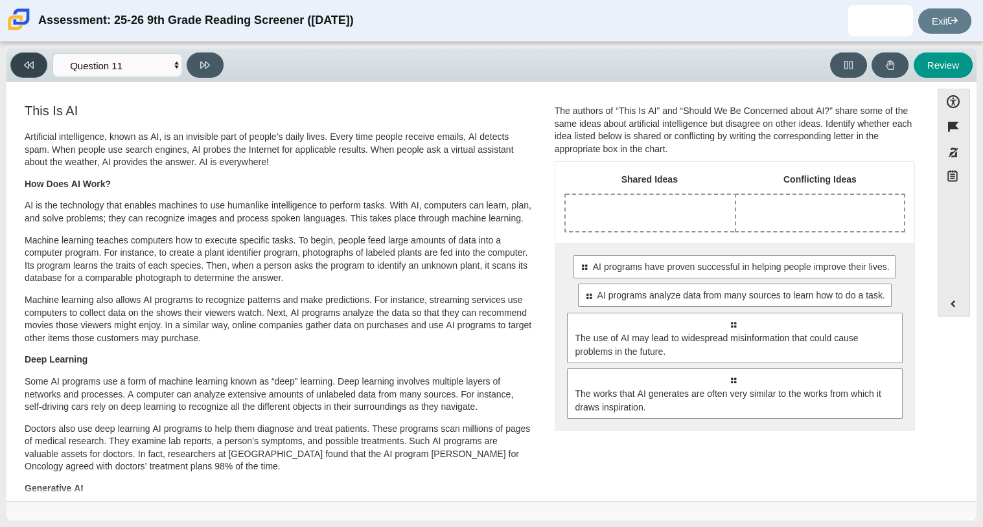
click at [27, 69] on icon at bounding box center [29, 65] width 10 height 10
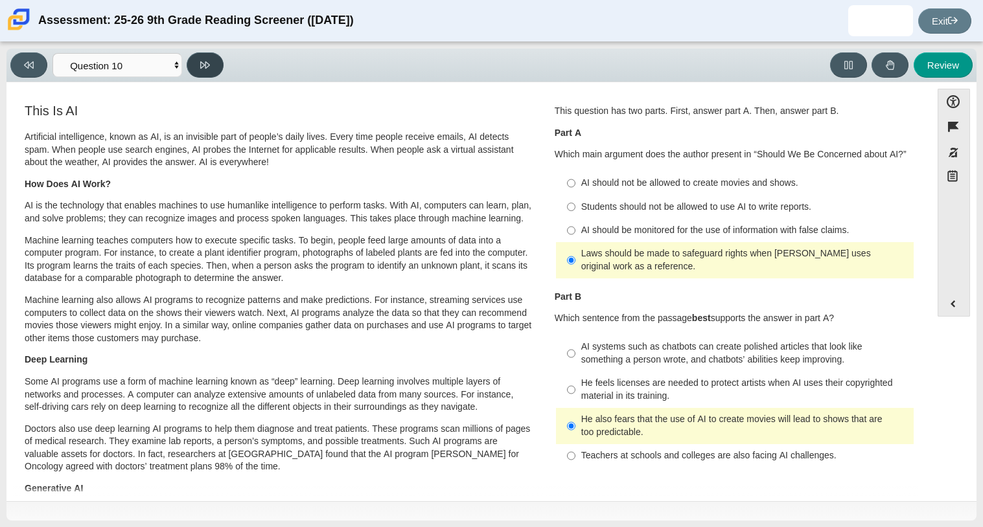
click at [205, 62] on icon at bounding box center [205, 65] width 10 height 7
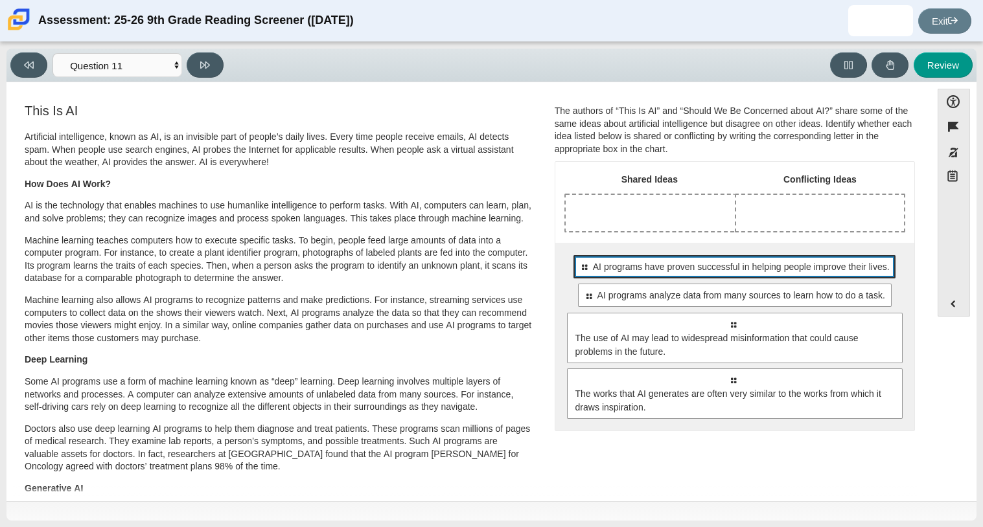
click at [715, 266] on span "AI programs have proven successful in helping people improve their lives." at bounding box center [741, 267] width 297 height 14
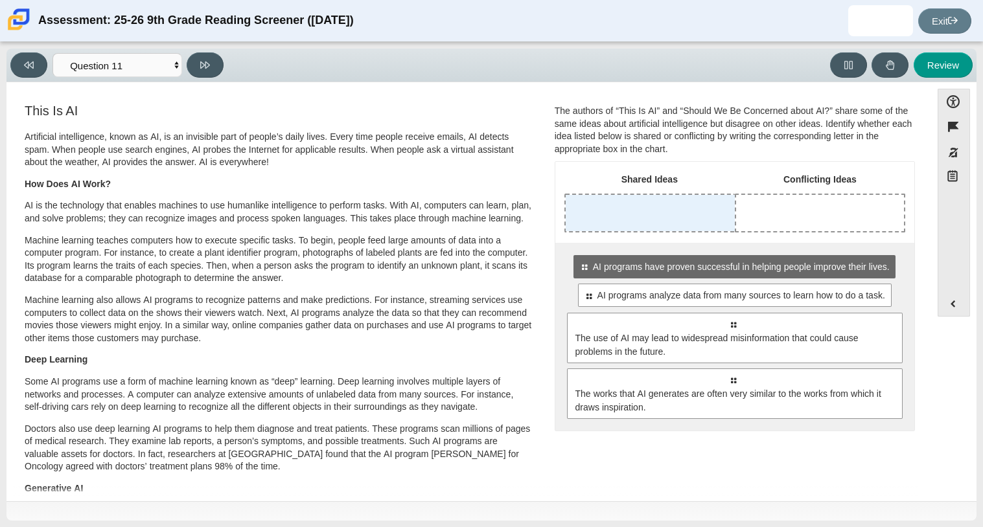
click at [614, 206] on div "Drop response in row 1 of column 1 (Shared Ideas)" at bounding box center [650, 213] width 169 height 36
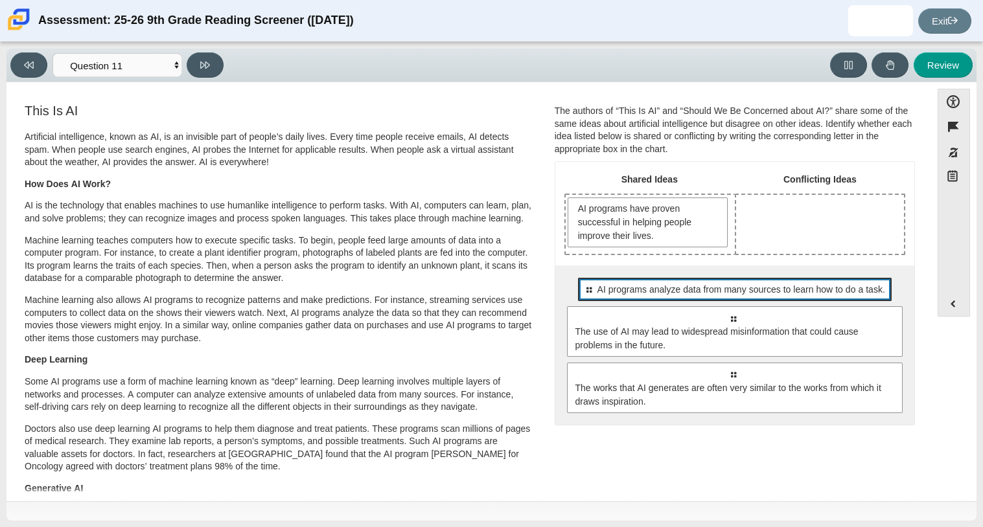
click at [679, 299] on div "Select to move response to a response input area. AI programs analyze data from…" at bounding box center [734, 289] width 313 height 23
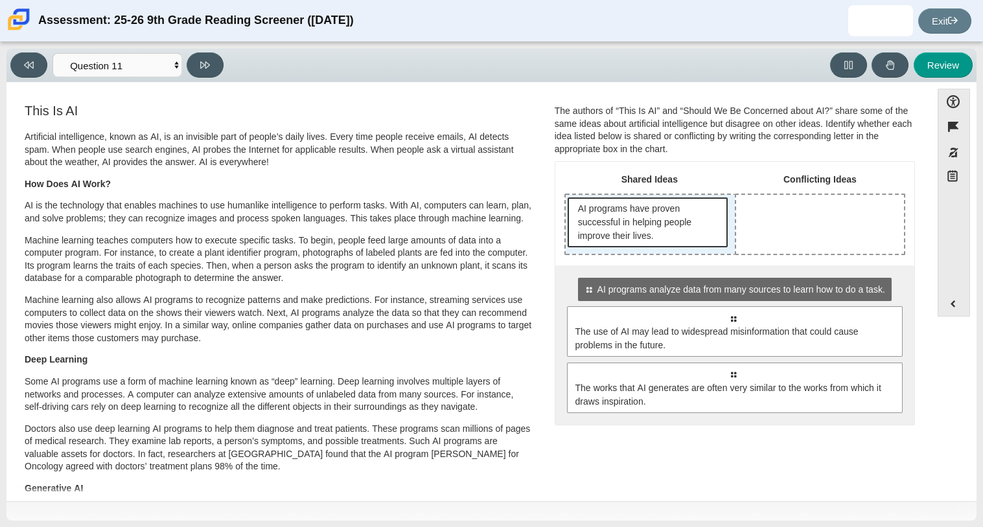
click at [601, 240] on span "AI programs have proven successful in helping people improve their lives." at bounding box center [649, 222] width 143 height 41
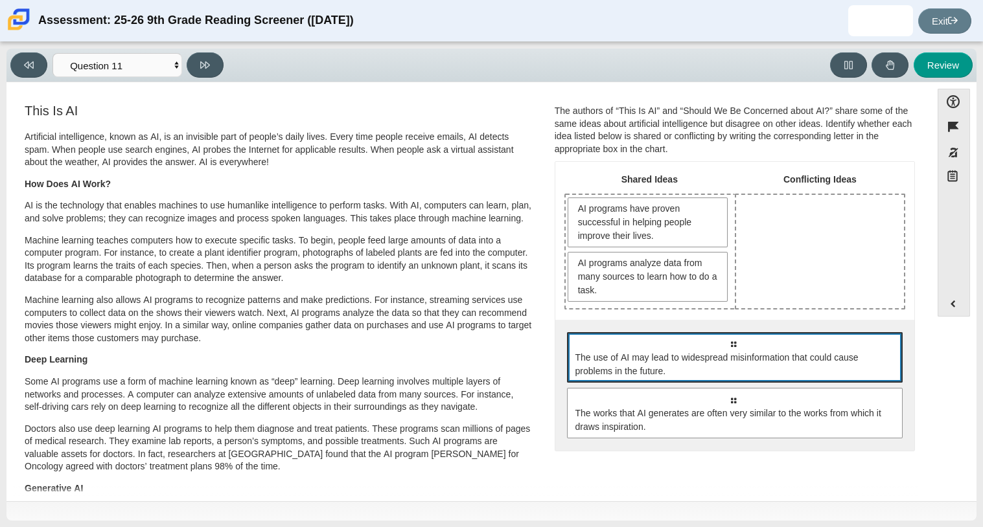
click at [661, 358] on span "The use of AI may lead to widespread misinformation that could cause problems i…" at bounding box center [735, 364] width 321 height 27
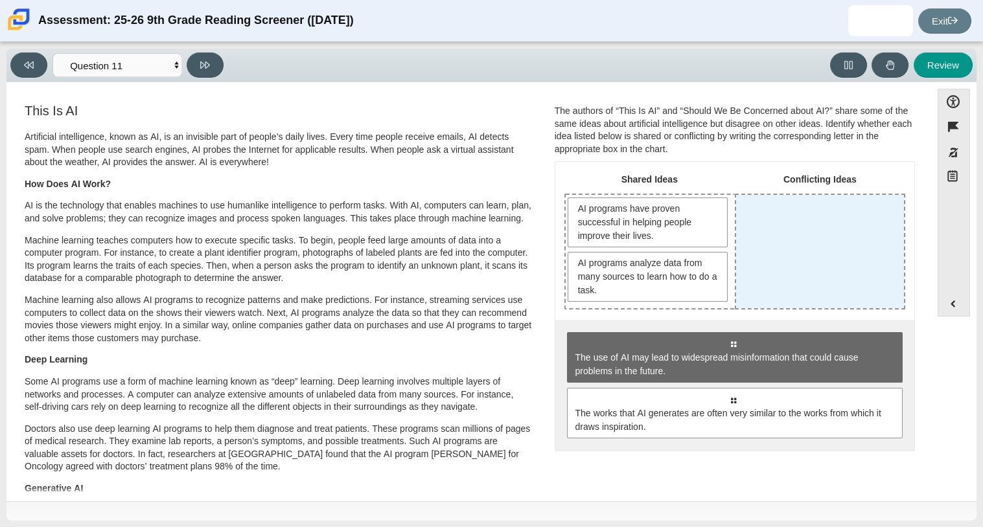
click at [801, 251] on div "Drop response in row 1 of column 2 (Conflicting Ideas)" at bounding box center [820, 251] width 168 height 113
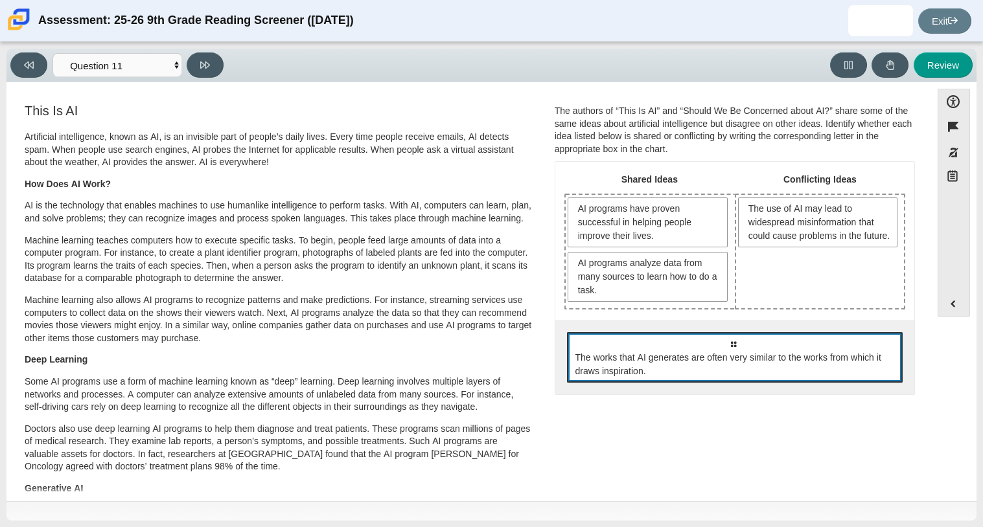
click at [787, 377] on div "Select to move response to a response input area. The works that AI generates a…" at bounding box center [735, 357] width 336 height 51
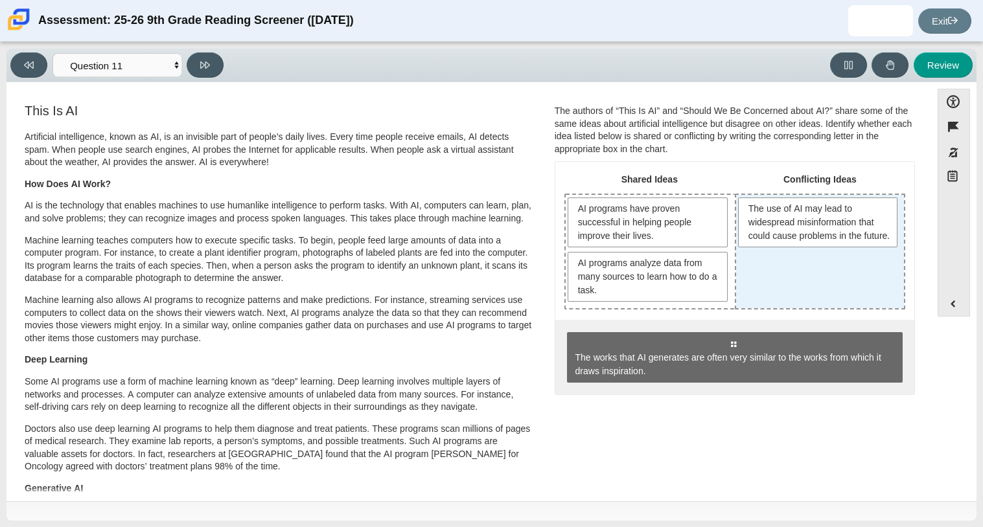
click at [820, 295] on div "The use of AI may lead to widespread misinformation that could cause problems i…" at bounding box center [820, 251] width 168 height 113
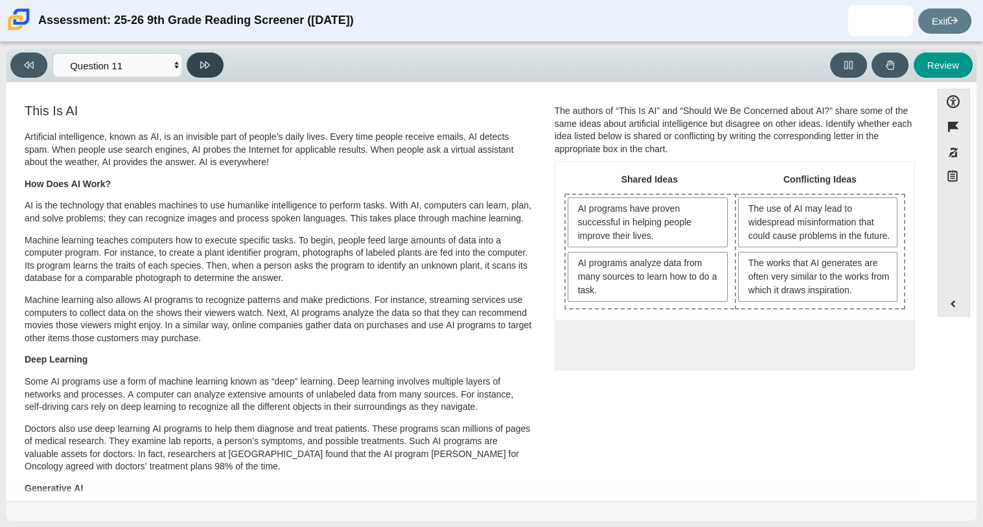
click at [210, 67] on button at bounding box center [205, 64] width 37 height 25
select select "c3effed4-44ce-4a19-bd96-1787f34e9b4c"
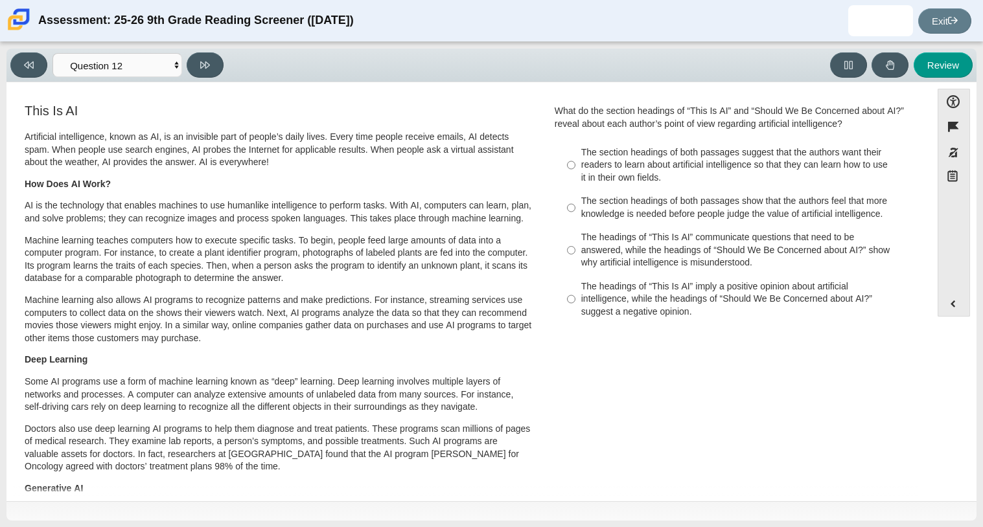
click at [659, 258] on div "The headings of “This Is AI” communicate questions that need to be answered, wh…" at bounding box center [744, 250] width 327 height 38
click at [575, 258] on input "The headings of “This Is AI” communicate questions that need to be answered, wh…" at bounding box center [571, 250] width 8 height 49
radio input "true"
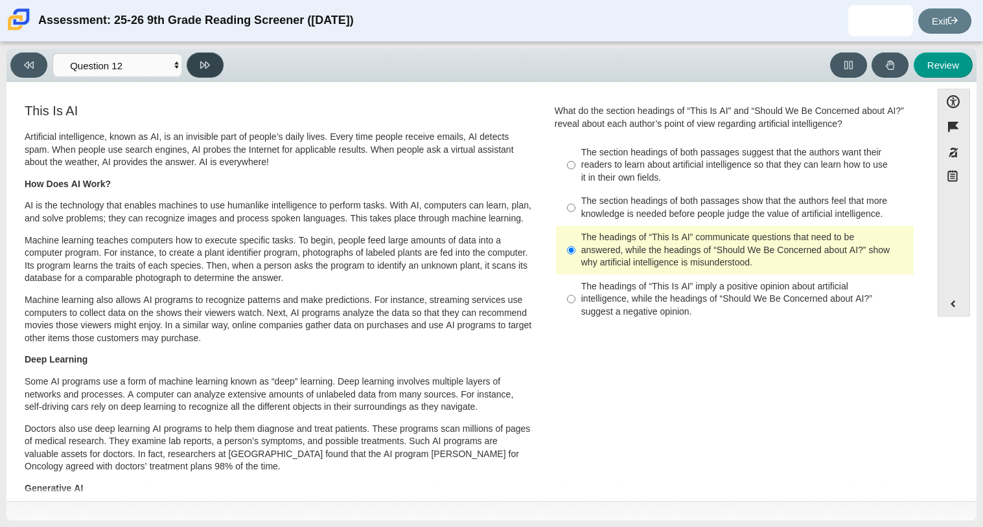
click at [204, 67] on icon at bounding box center [205, 65] width 10 height 10
select select "review"
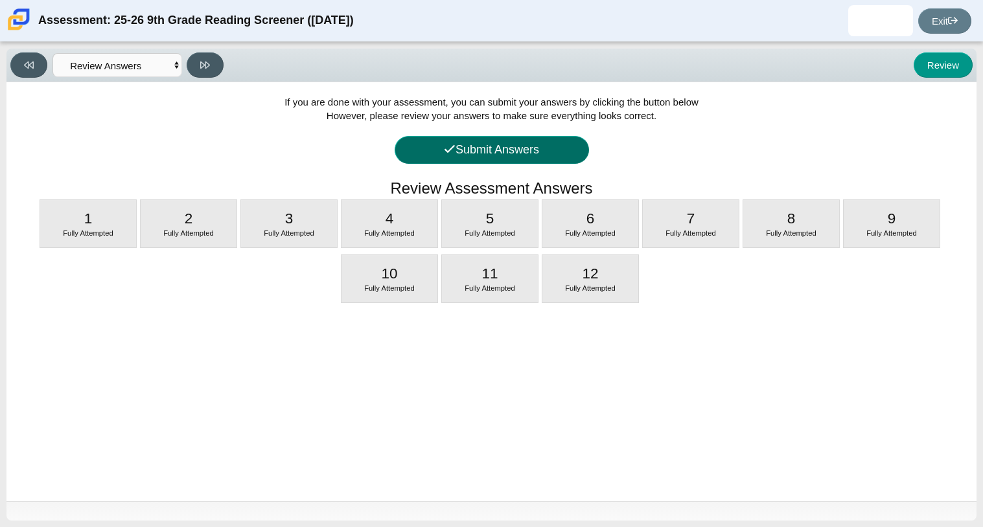
click at [499, 149] on button "Submit Answers" at bounding box center [492, 150] width 194 height 28
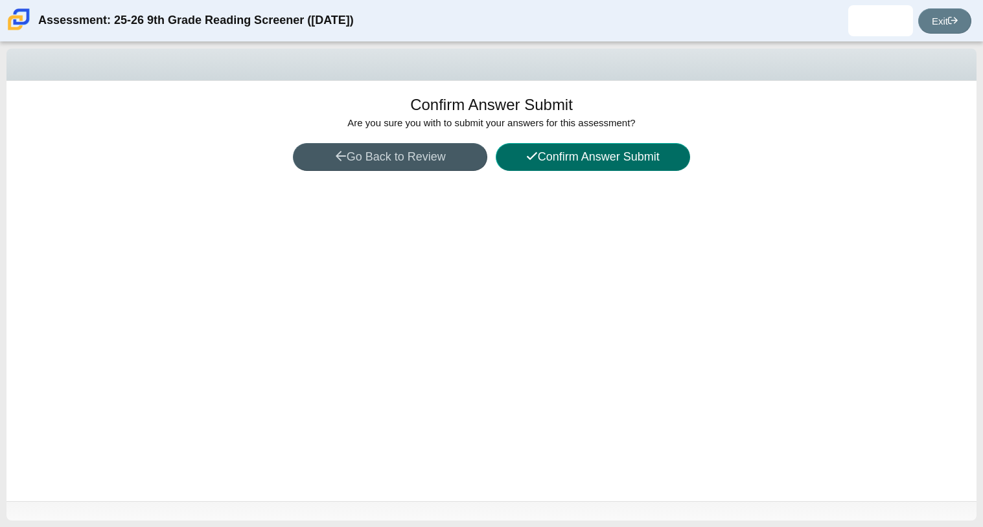
click at [567, 155] on button "Confirm Answer Submit" at bounding box center [593, 157] width 194 height 28
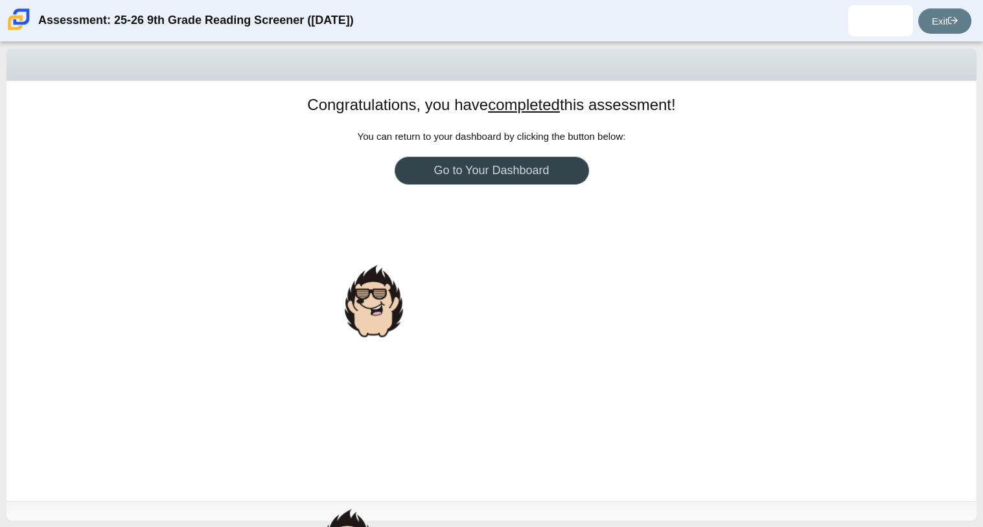
click at [568, 160] on link "Go to Your Dashboard" at bounding box center [492, 171] width 194 height 28
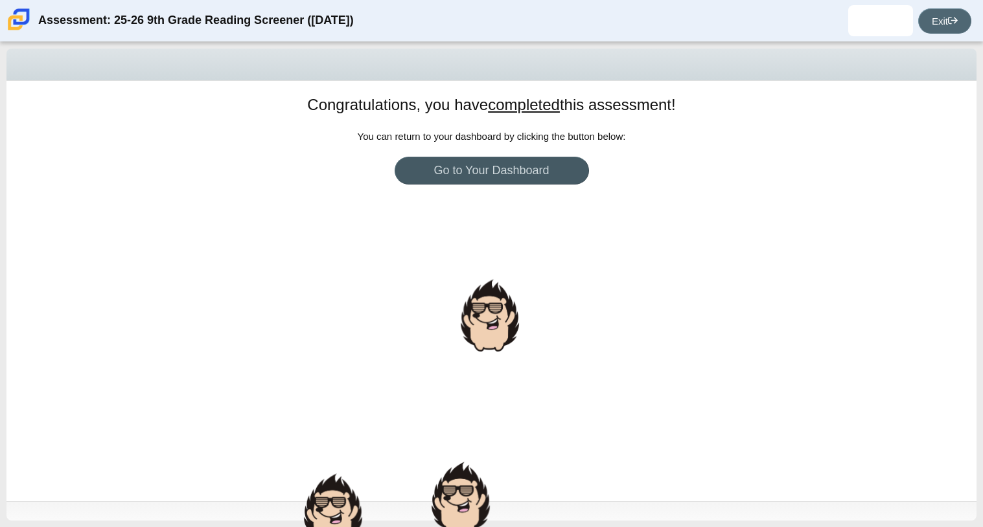
click at [944, 19] on link "Exit" at bounding box center [944, 20] width 53 height 25
